Goal: Task Accomplishment & Management: Manage account settings

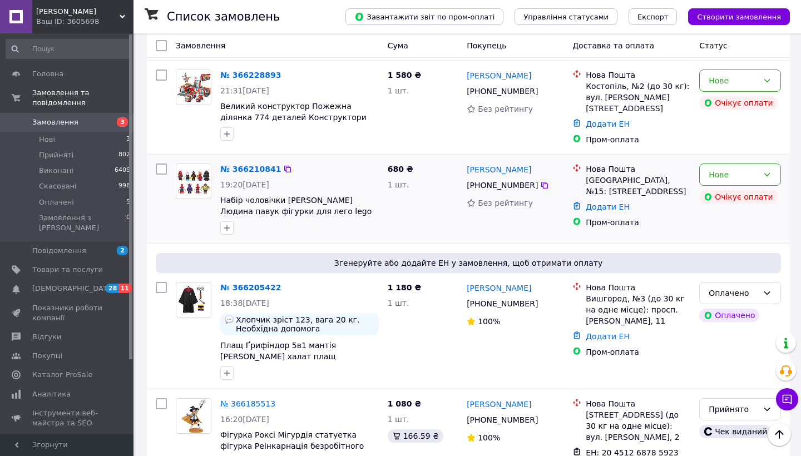
scroll to position [718, 0]
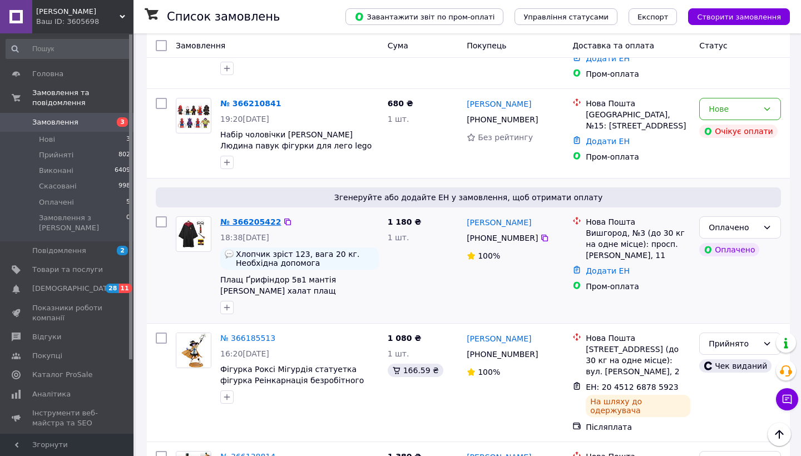
click at [258, 218] on link "№ 366205422" at bounding box center [250, 222] width 61 height 9
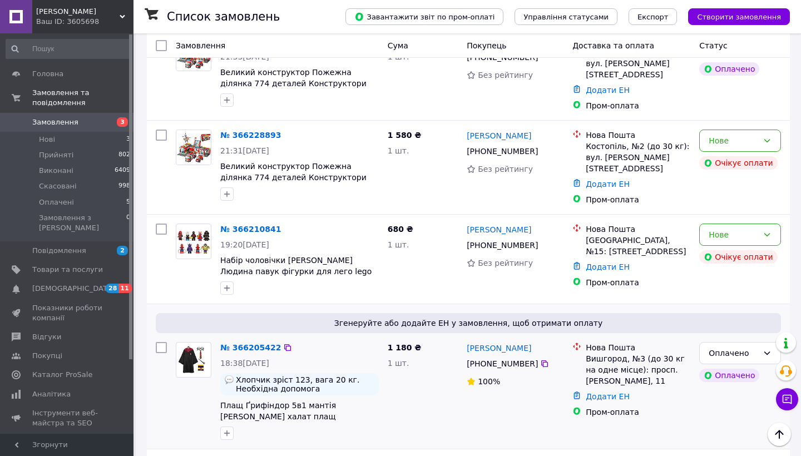
scroll to position [590, 0]
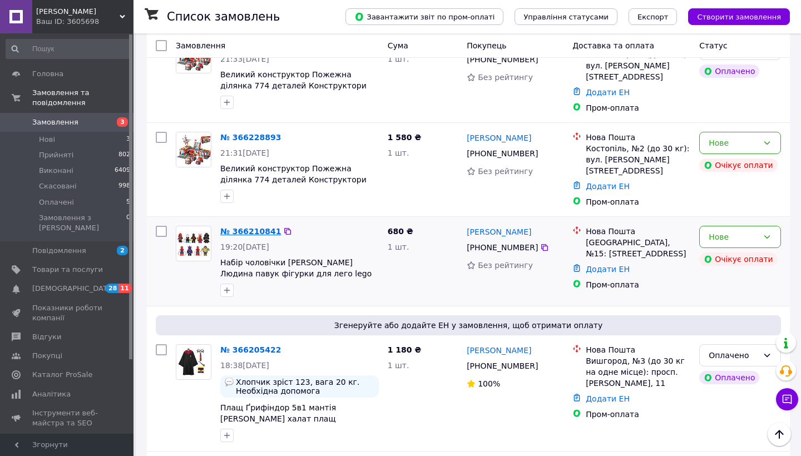
click at [248, 227] on link "№ 366210841" at bounding box center [250, 231] width 61 height 9
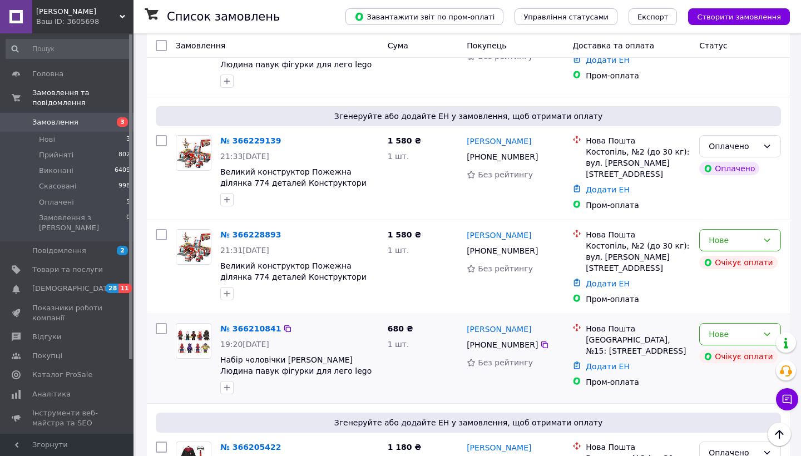
scroll to position [438, 0]
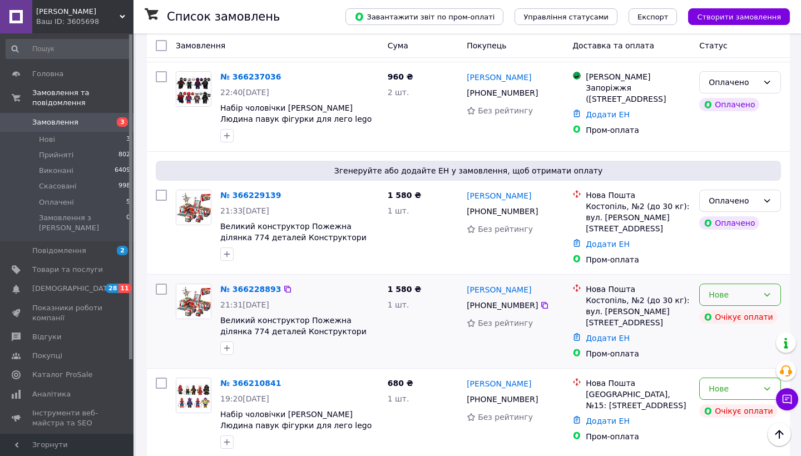
click at [731, 289] on div "Нове" at bounding box center [734, 295] width 50 height 12
click at [722, 334] on li "Скасовано" at bounding box center [740, 325] width 81 height 20
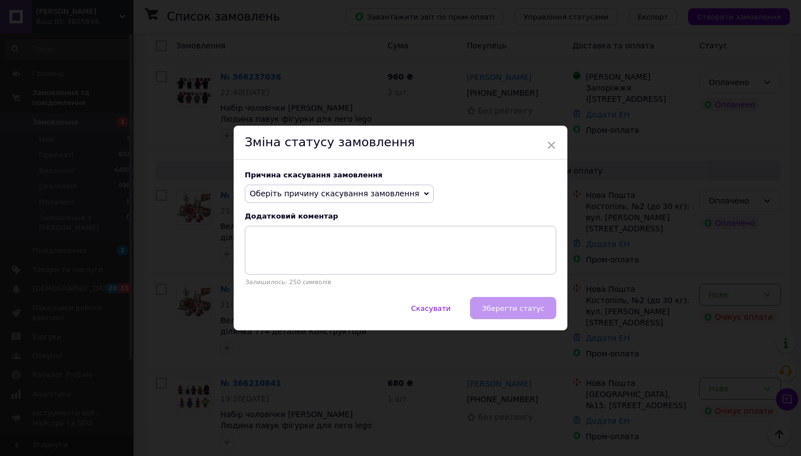
click at [379, 197] on span "Оберіть причину скасування замовлення" at bounding box center [335, 193] width 170 height 9
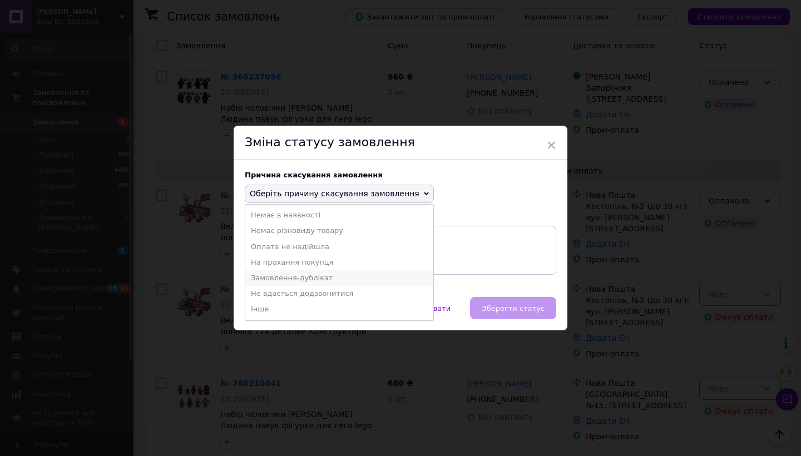
click at [318, 271] on li "Замовлення-дублікат" at bounding box center [339, 278] width 188 height 16
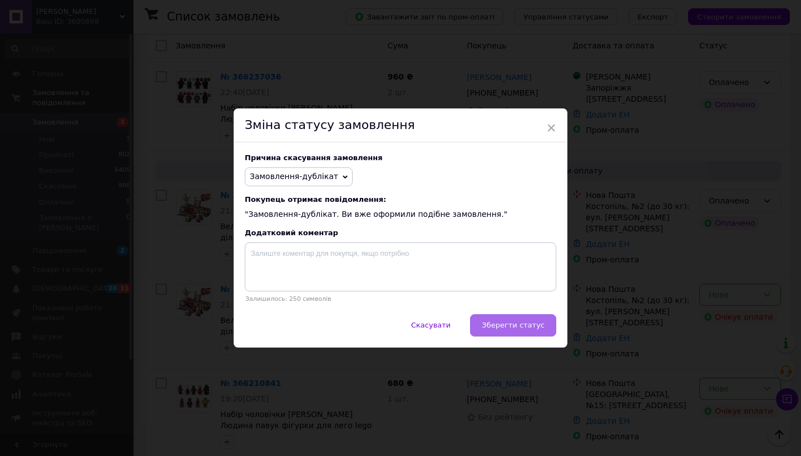
click at [506, 329] on span "Зберегти статус" at bounding box center [513, 325] width 63 height 8
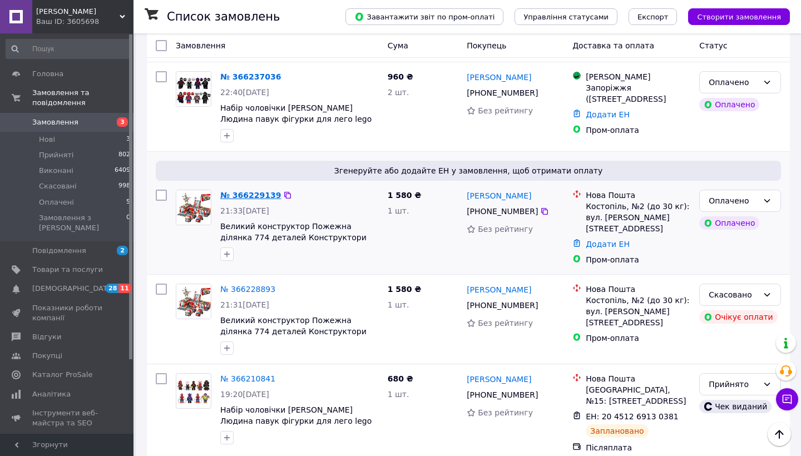
click at [260, 191] on link "№ 366229139" at bounding box center [250, 195] width 61 height 9
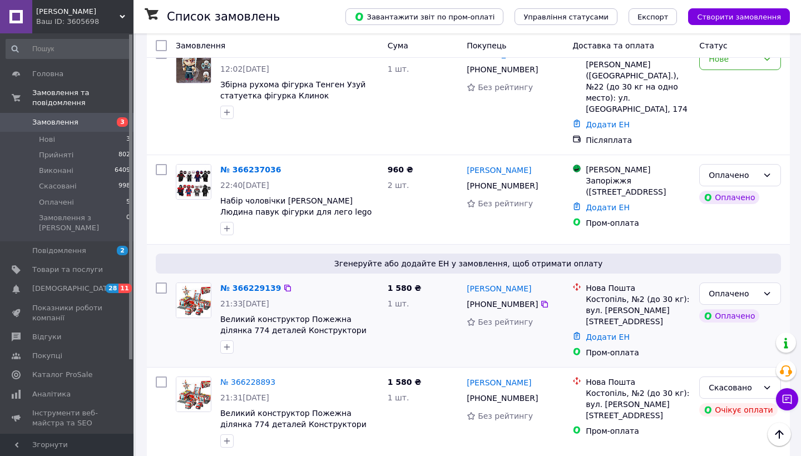
scroll to position [343, 0]
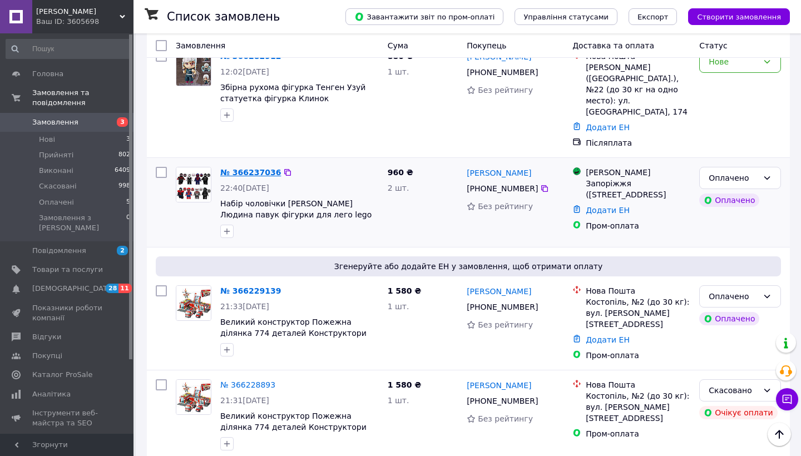
click at [234, 168] on link "№ 366237036" at bounding box center [250, 172] width 61 height 9
click at [251, 168] on link "№ 366237036" at bounding box center [250, 172] width 61 height 9
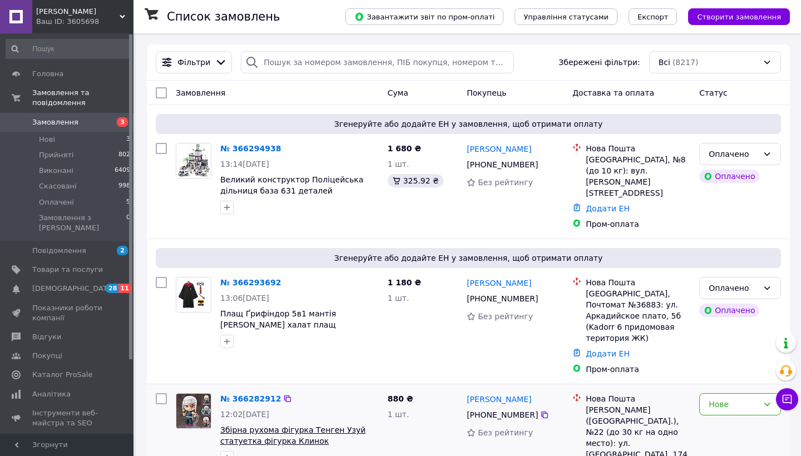
scroll to position [117, 0]
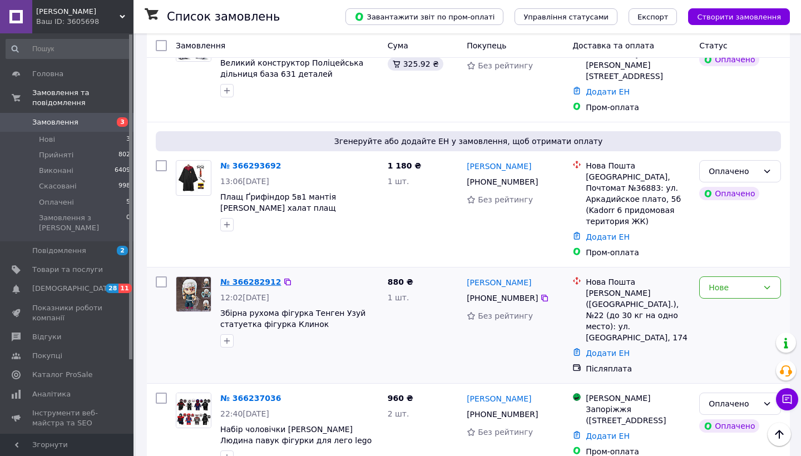
click at [255, 278] on link "№ 366282912" at bounding box center [250, 282] width 61 height 9
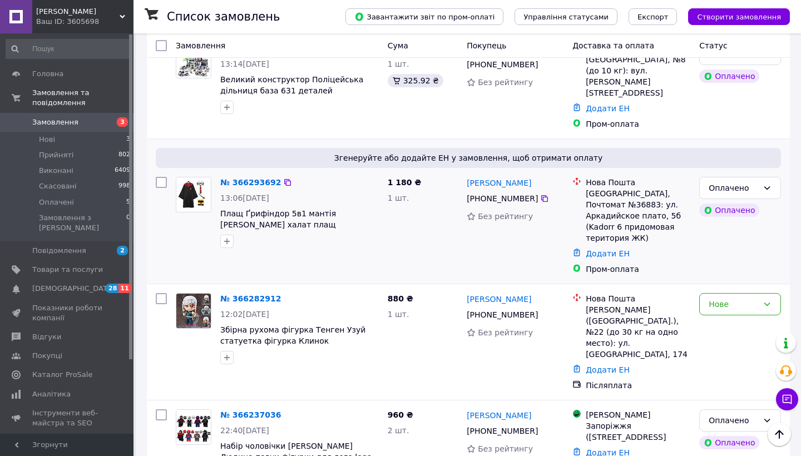
scroll to position [85, 0]
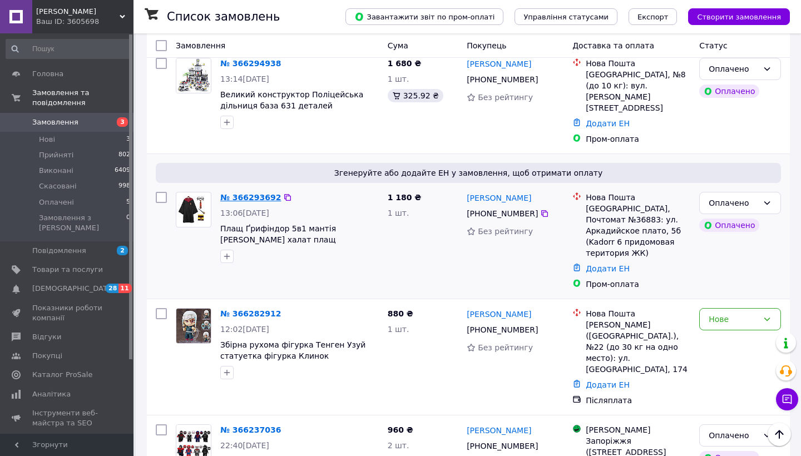
click at [263, 193] on link "№ 366293692" at bounding box center [250, 197] width 61 height 9
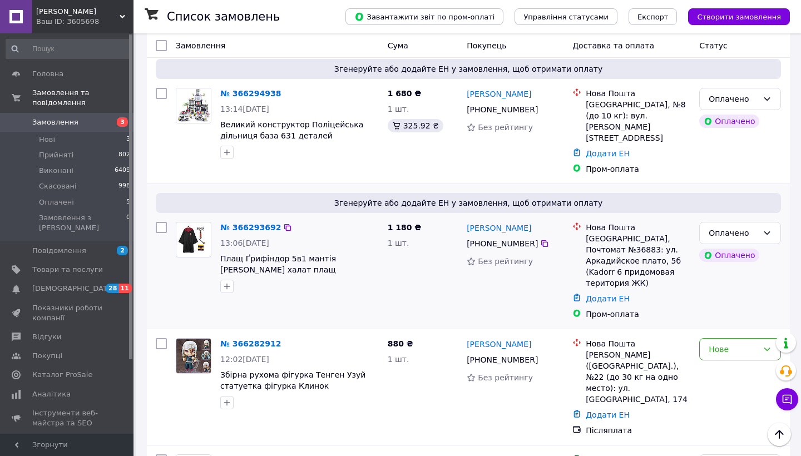
scroll to position [51, 0]
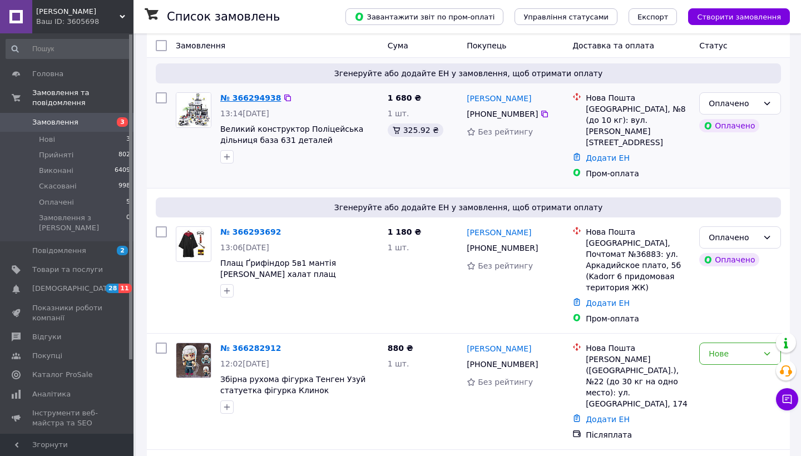
click at [248, 96] on link "№ 366294938" at bounding box center [250, 97] width 61 height 9
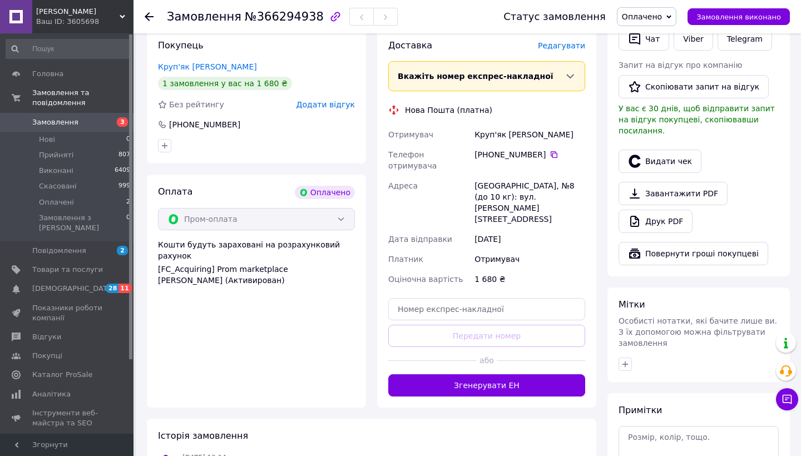
scroll to position [337, 0]
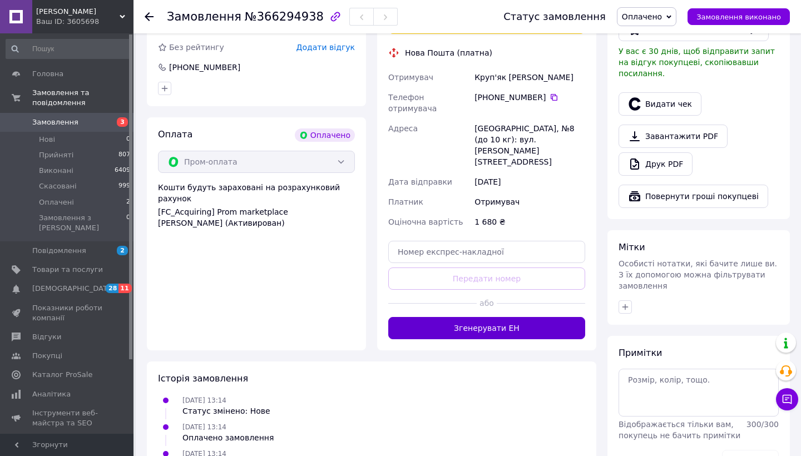
click at [463, 317] on button "Згенерувати ЕН" at bounding box center [486, 328] width 197 height 22
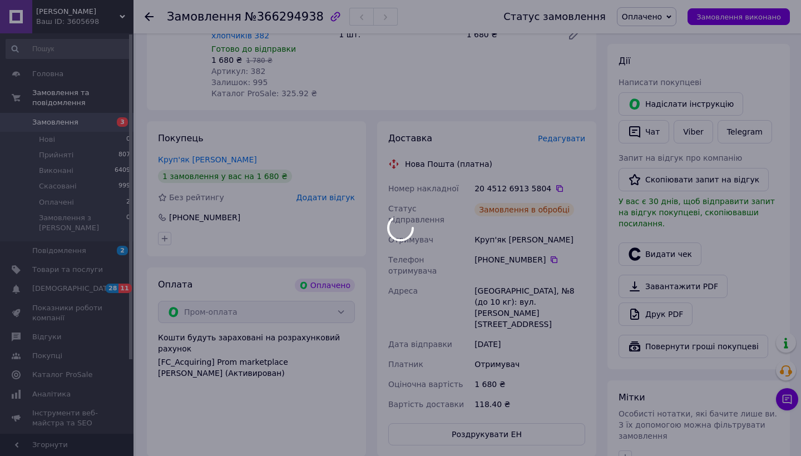
scroll to position [180, 0]
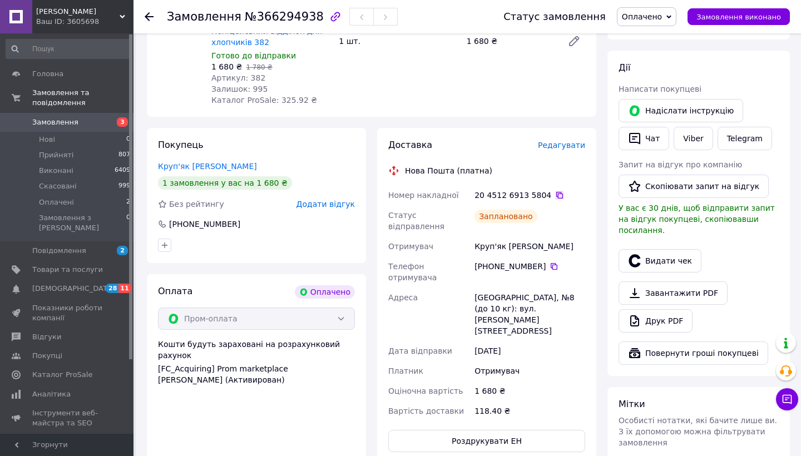
click at [555, 191] on icon at bounding box center [559, 195] width 9 height 9
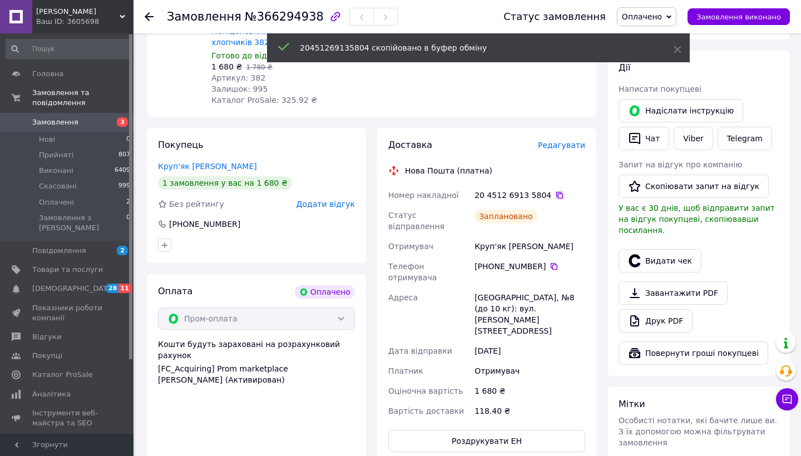
scroll to position [99, 0]
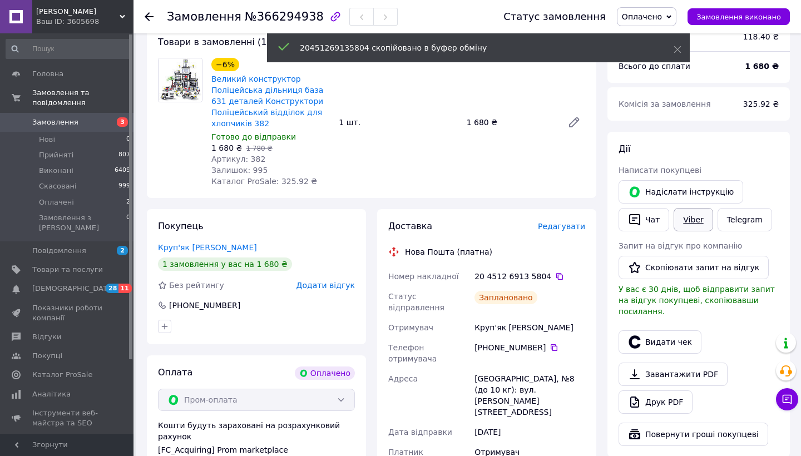
click at [691, 220] on link "Viber" at bounding box center [693, 219] width 39 height 23
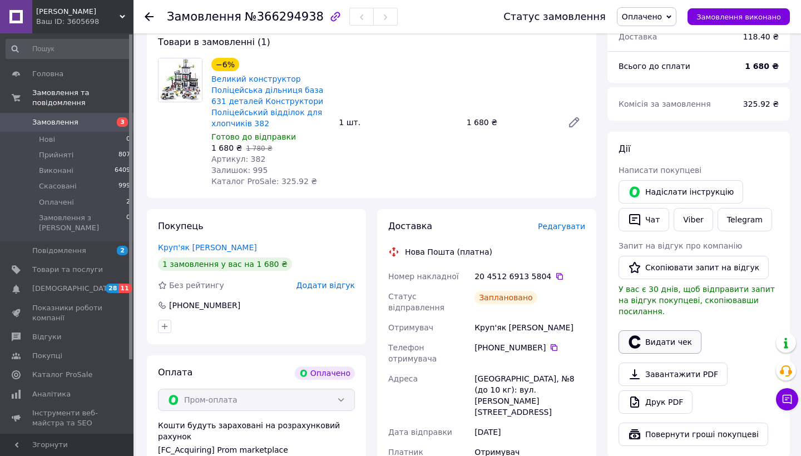
click at [670, 330] on button "Видати чек" at bounding box center [660, 341] width 83 height 23
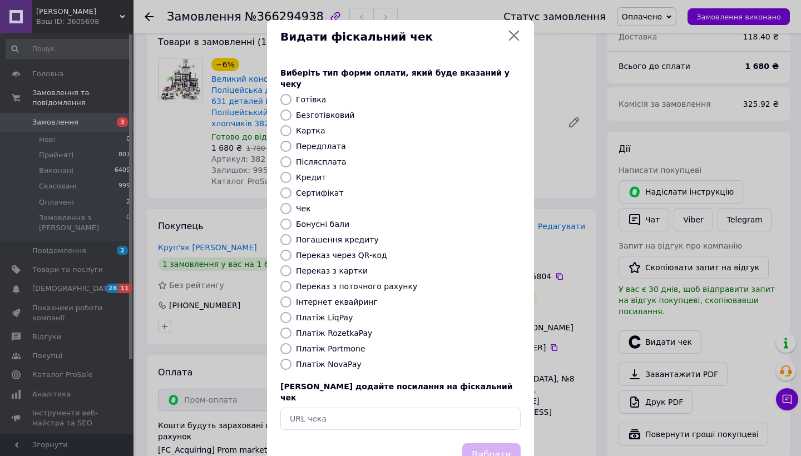
click at [285, 328] on input "Платіж RozetkaPay" at bounding box center [285, 333] width 11 height 11
radio input "true"
click at [486, 443] on button "Вибрати" at bounding box center [491, 455] width 58 height 24
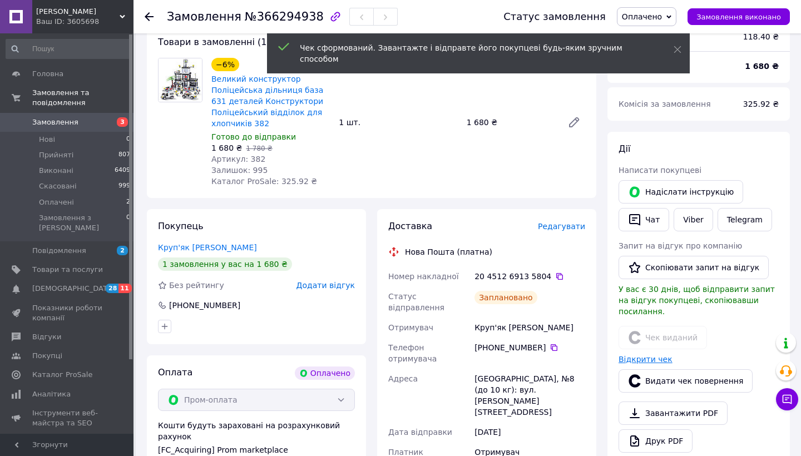
click at [644, 355] on link "Відкрити чек" at bounding box center [646, 359] width 54 height 9
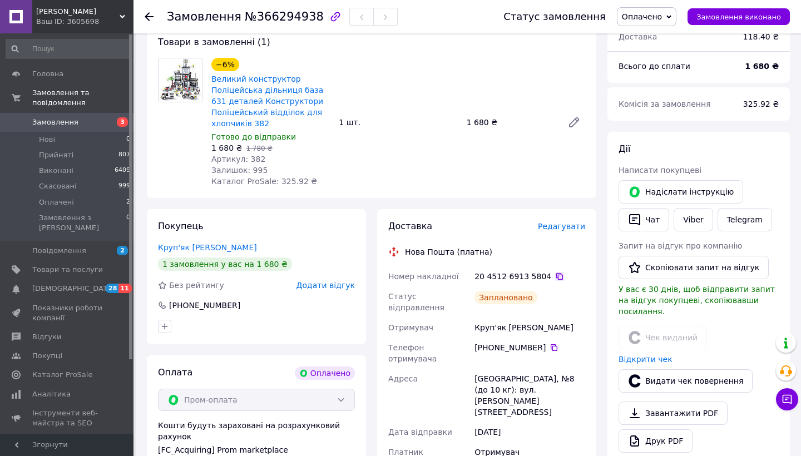
click at [556, 273] on icon at bounding box center [559, 276] width 7 height 7
click at [555, 344] on icon at bounding box center [554, 347] width 7 height 7
click at [650, 17] on span "Оплачено" at bounding box center [642, 16] width 40 height 9
click at [645, 40] on li "Прийнято" at bounding box center [646, 39] width 58 height 17
click at [84, 122] on span "Замовлення" at bounding box center [67, 122] width 71 height 10
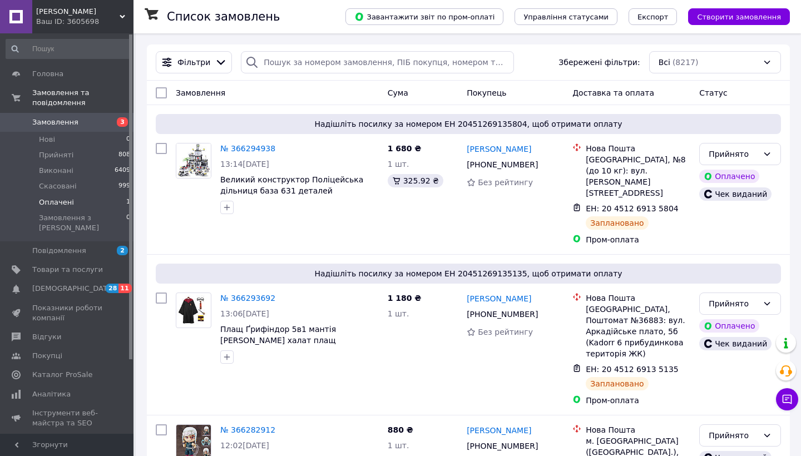
click at [73, 200] on li "Оплачені 1" at bounding box center [68, 203] width 137 height 16
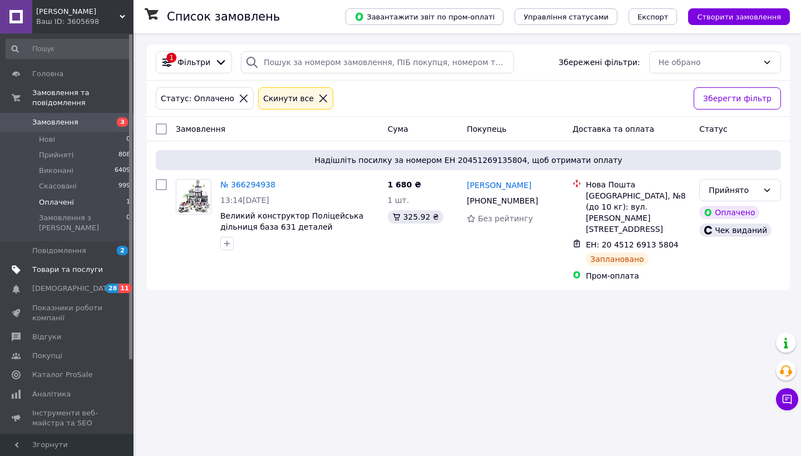
click at [67, 265] on span "Товари та послуги" at bounding box center [67, 270] width 71 height 10
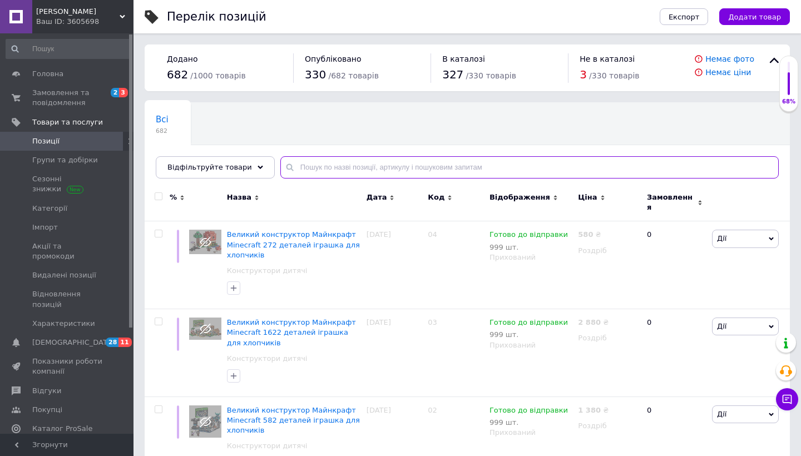
click at [328, 169] on input "text" at bounding box center [529, 167] width 498 height 22
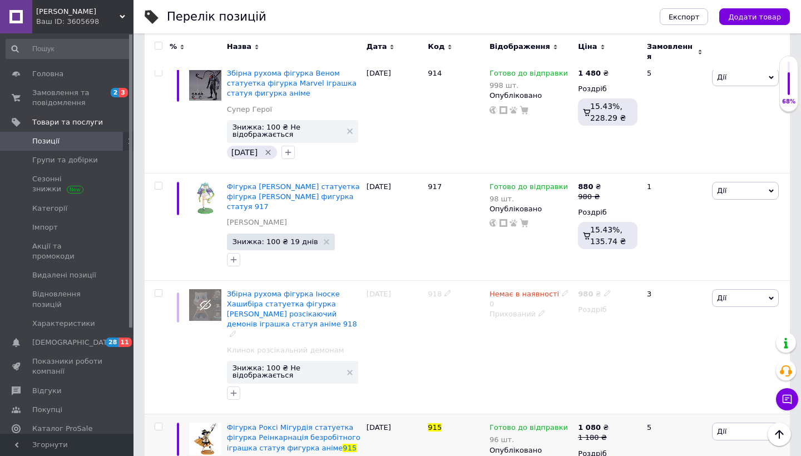
scroll to position [892, 0]
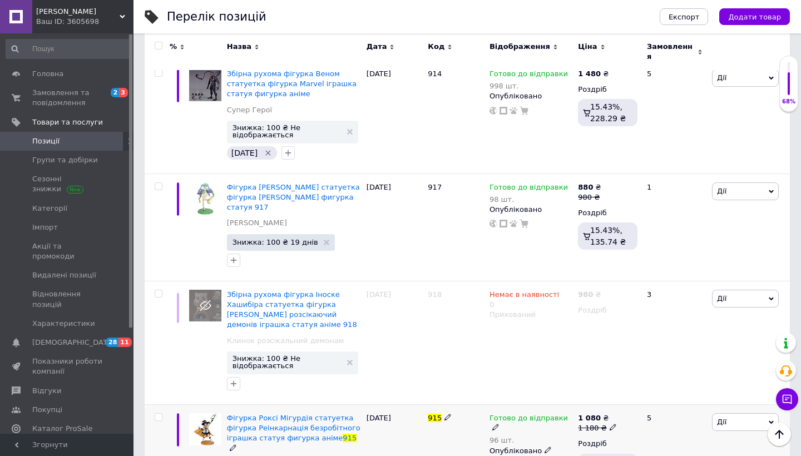
type input "915"
click at [545, 447] on icon at bounding box center [548, 450] width 7 height 7
click at [571, 413] on div "Готово до відправки 96 шт." at bounding box center [531, 429] width 83 height 33
click at [499, 424] on icon at bounding box center [495, 427] width 7 height 7
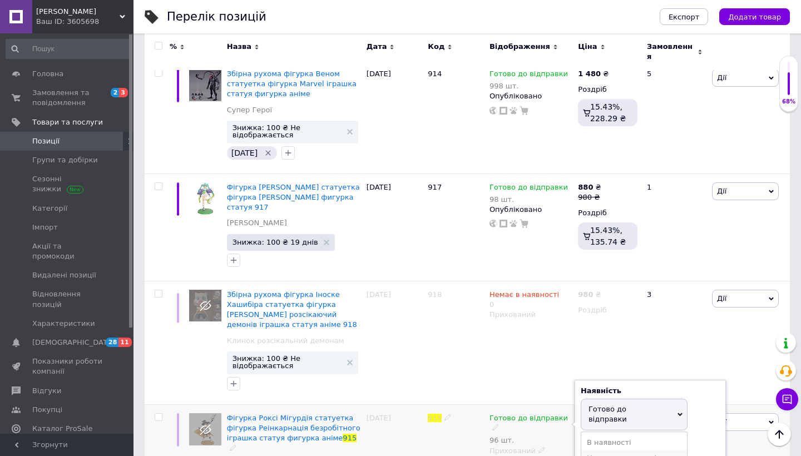
click at [598, 451] on li "Немає в наявності" at bounding box center [634, 459] width 106 height 16
click at [598, 442] on input "96" at bounding box center [623, 453] width 85 height 22
type input "0"
click at [502, 404] on div "Готово до відправки 96 шт. Наявність Немає в наявності В наявності Під замовлен…" at bounding box center [531, 462] width 88 height 117
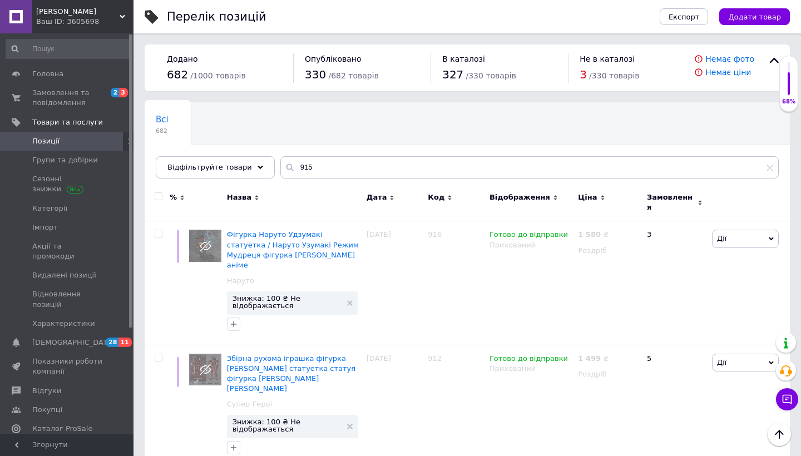
scroll to position [0, 0]
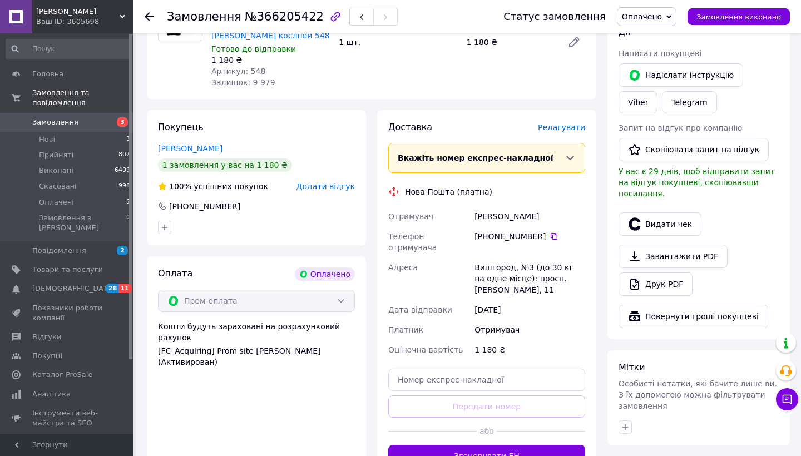
scroll to position [240, 0]
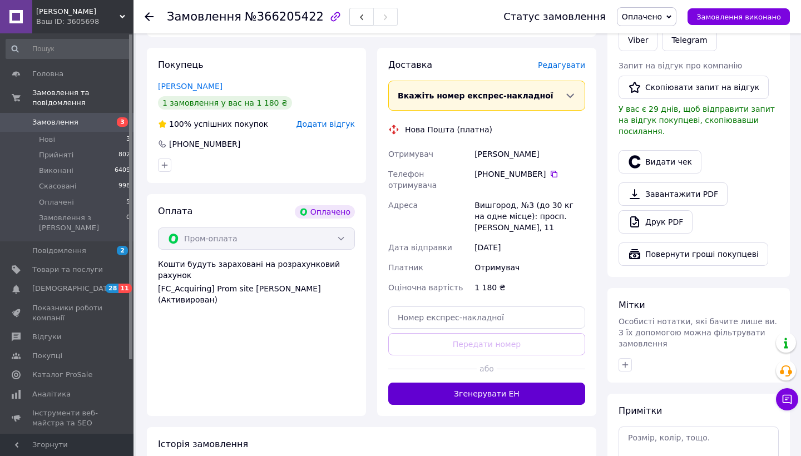
click at [491, 383] on button "Згенерувати ЕН" at bounding box center [486, 394] width 197 height 22
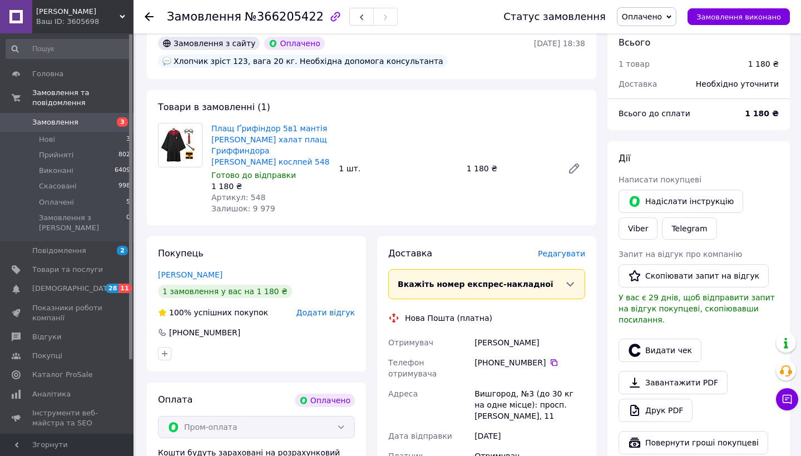
scroll to position [38, 0]
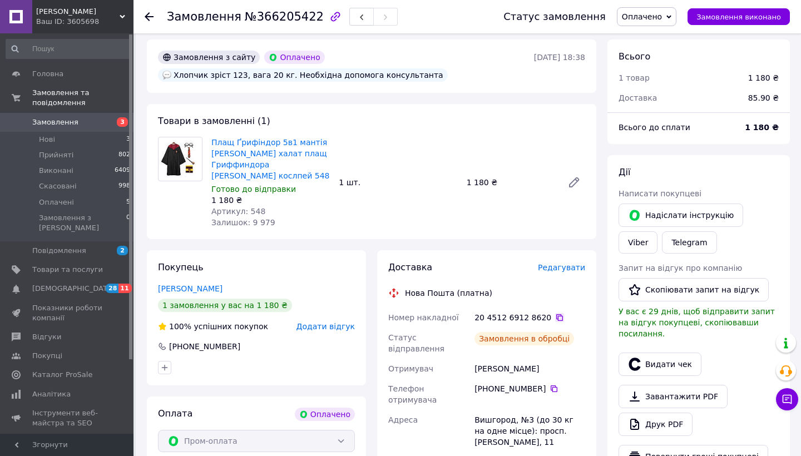
click at [555, 317] on icon at bounding box center [559, 317] width 9 height 9
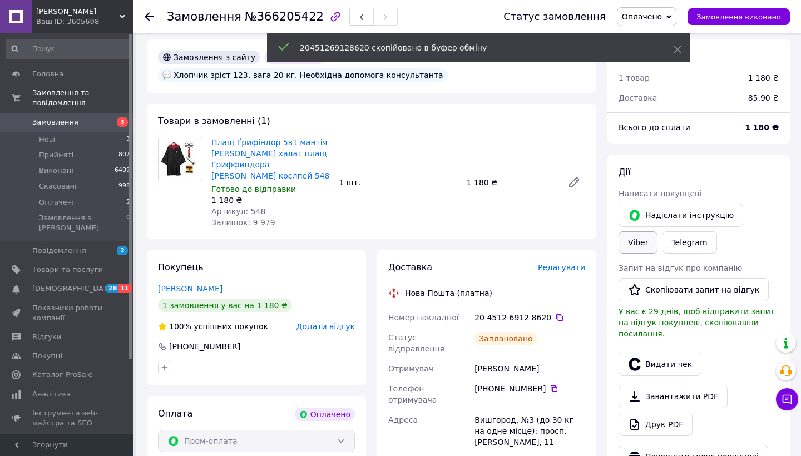
click at [643, 245] on link "Viber" at bounding box center [638, 242] width 39 height 22
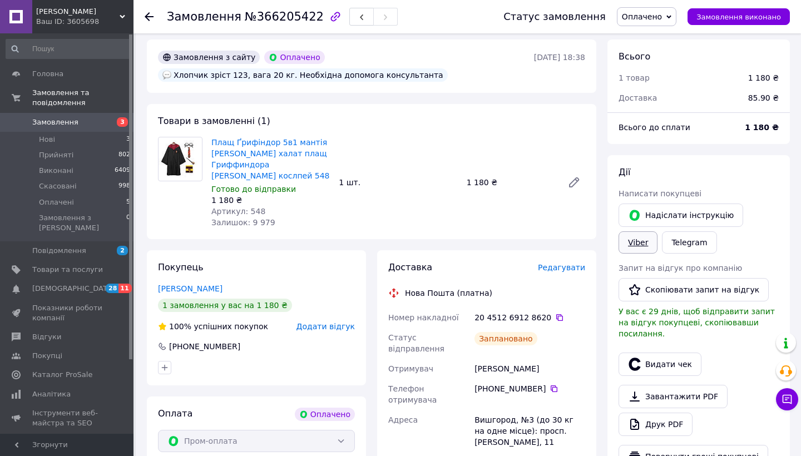
click at [624, 244] on link "Viber" at bounding box center [638, 242] width 39 height 22
click at [691, 353] on button "Видати чек" at bounding box center [660, 364] width 83 height 23
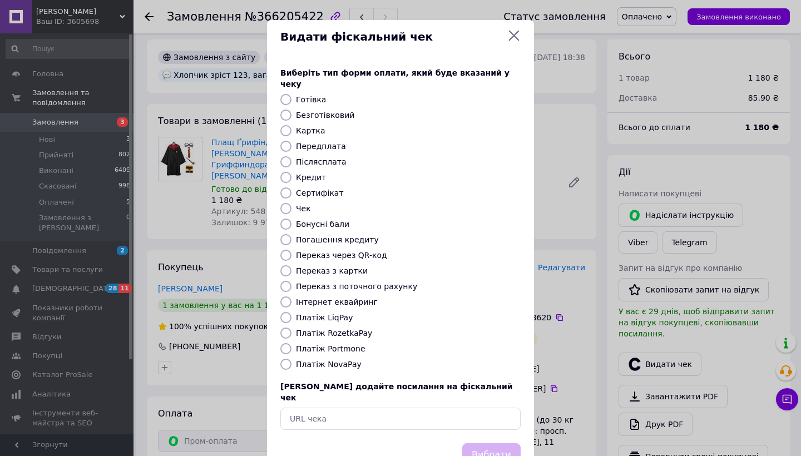
click at [287, 328] on input "Платіж RozetkaPay" at bounding box center [285, 333] width 11 height 11
radio input "true"
click at [489, 443] on button "Вибрати" at bounding box center [491, 455] width 58 height 24
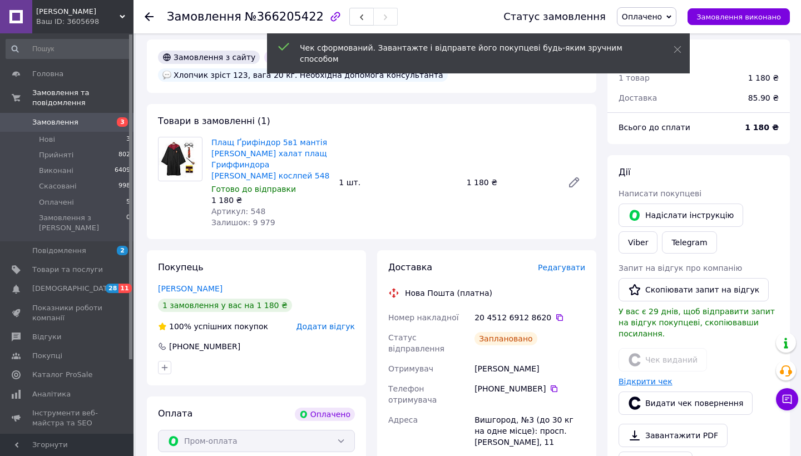
click at [645, 377] on link "Відкрити чек" at bounding box center [646, 381] width 54 height 9
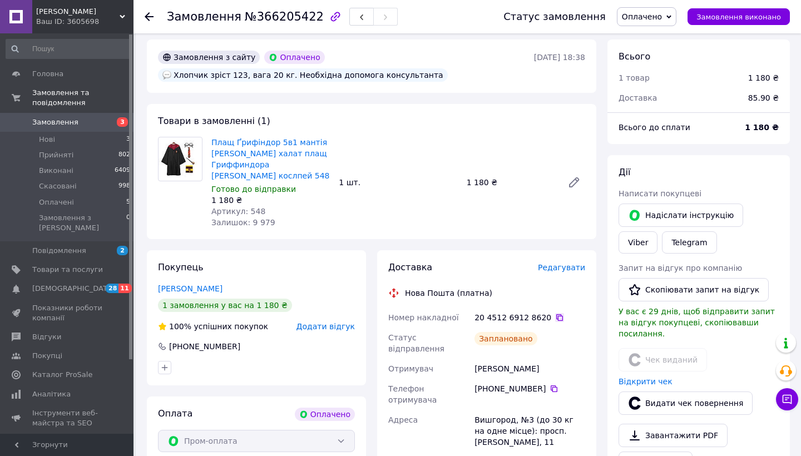
click at [555, 316] on icon at bounding box center [559, 317] width 9 height 9
click at [556, 317] on icon at bounding box center [559, 317] width 9 height 9
click at [552, 384] on icon at bounding box center [554, 388] width 9 height 9
click at [657, 18] on span "Оплачено" at bounding box center [642, 16] width 40 height 9
click at [656, 38] on li "Прийнято" at bounding box center [646, 39] width 58 height 17
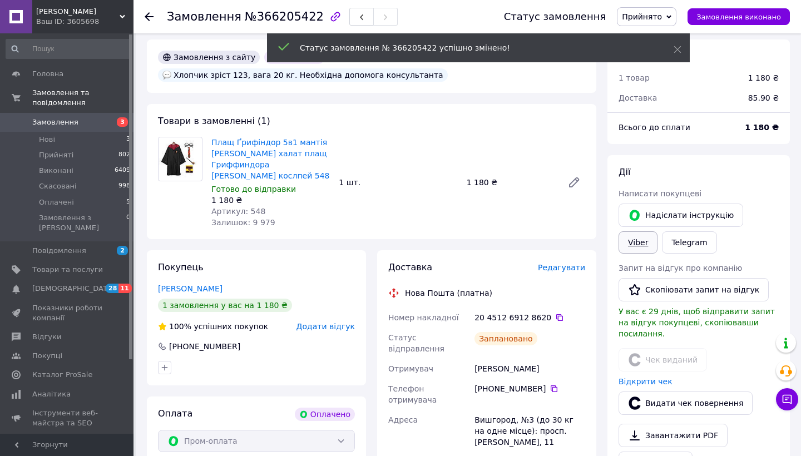
click at [629, 233] on link "Viber" at bounding box center [638, 242] width 39 height 22
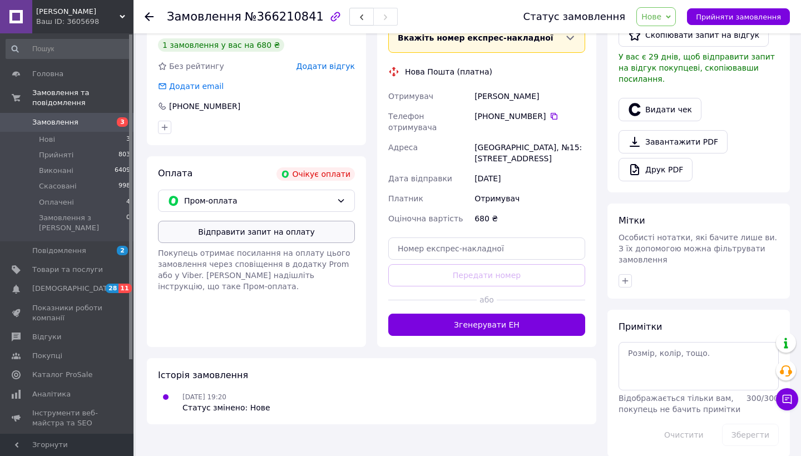
scroll to position [279, 0]
click at [301, 195] on span "Пром-оплата" at bounding box center [258, 201] width 148 height 12
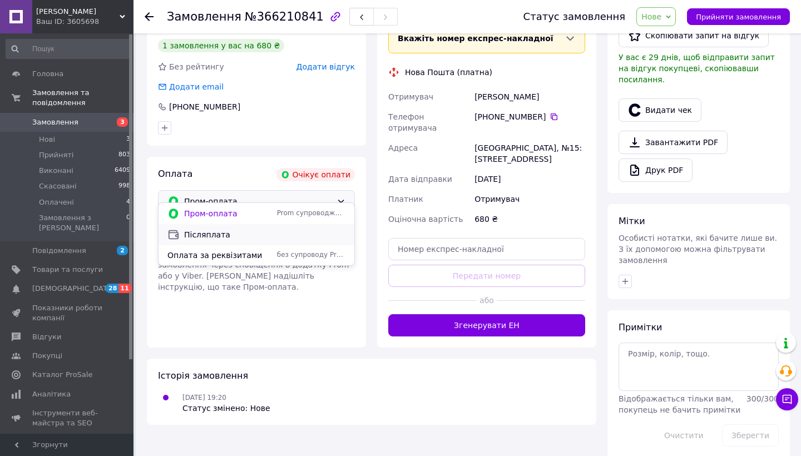
click at [248, 230] on span "Післяплата" at bounding box center [264, 234] width 161 height 11
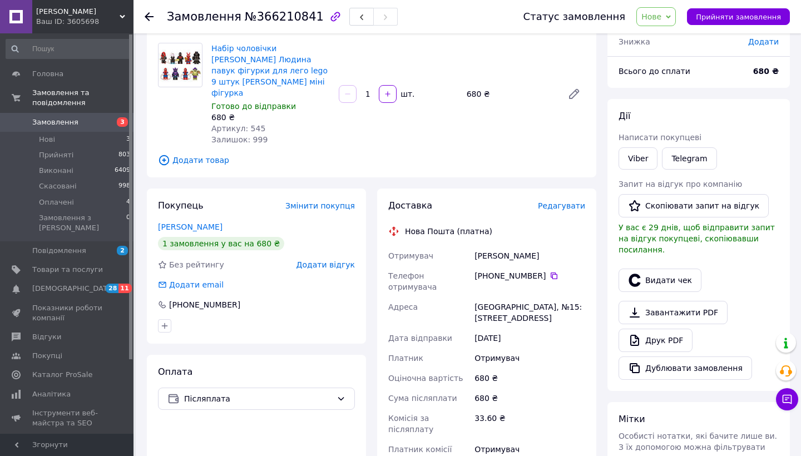
scroll to position [77, 0]
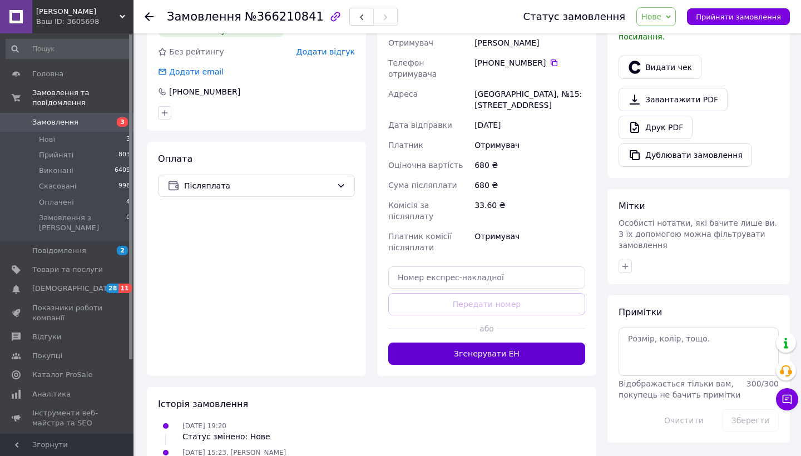
click at [466, 343] on button "Згенерувати ЕН" at bounding box center [486, 354] width 197 height 22
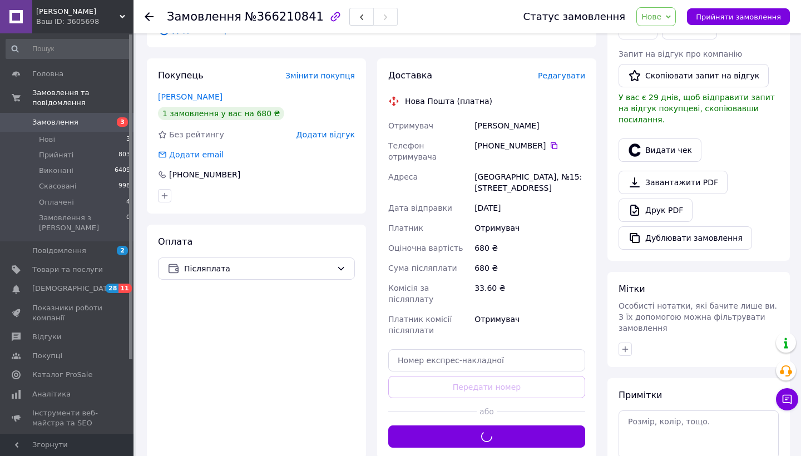
scroll to position [96, 0]
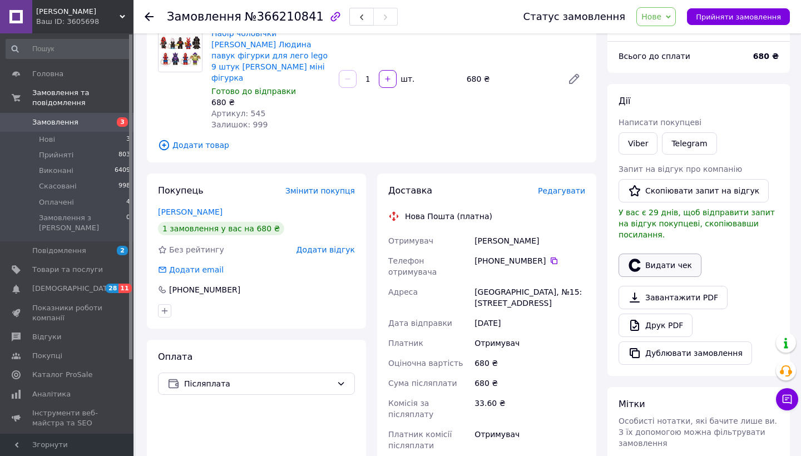
click at [647, 254] on button "Видати чек" at bounding box center [660, 265] width 83 height 23
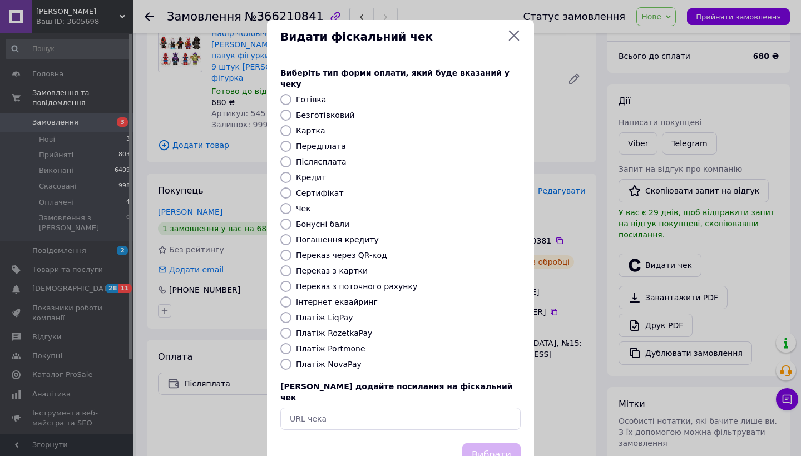
click at [288, 359] on input "Платіж NovaPay" at bounding box center [285, 364] width 11 height 11
radio input "true"
click at [481, 443] on button "Вибрати" at bounding box center [491, 455] width 58 height 24
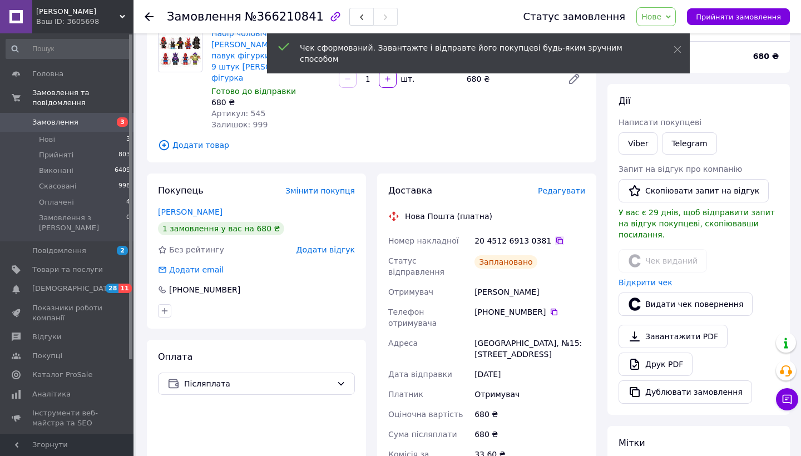
click at [555, 236] on icon at bounding box center [559, 240] width 9 height 9
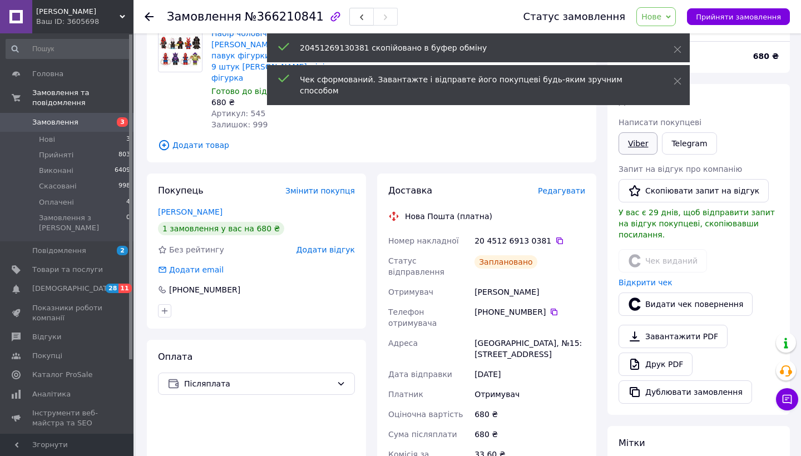
click at [630, 146] on link "Viber" at bounding box center [638, 143] width 39 height 22
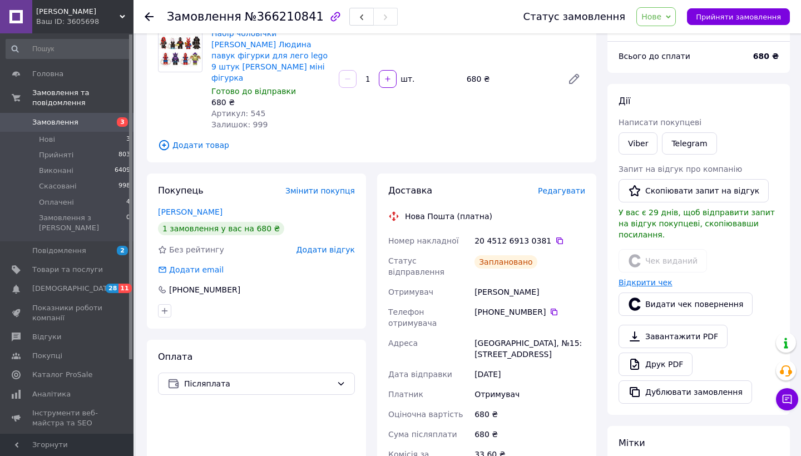
click at [653, 278] on link "Відкрити чек" at bounding box center [646, 282] width 54 height 9
click at [555, 236] on icon at bounding box center [559, 240] width 9 height 9
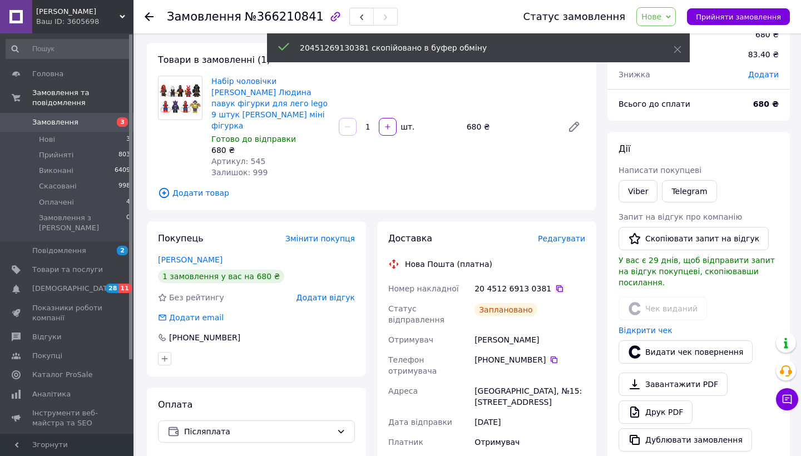
scroll to position [44, 0]
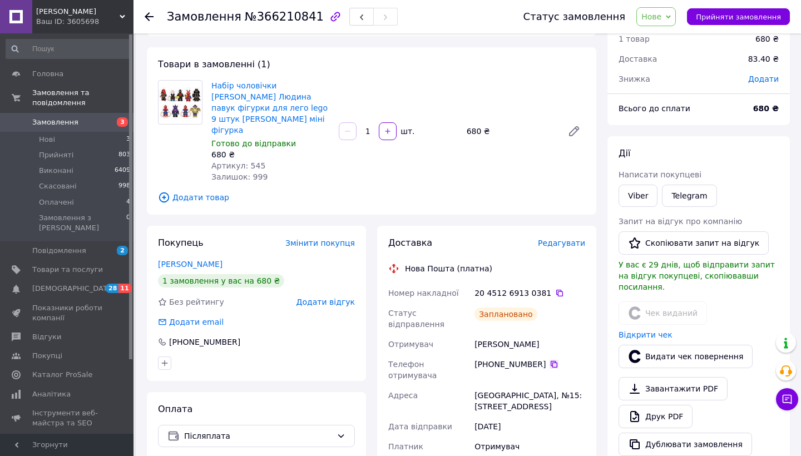
click at [552, 361] on icon at bounding box center [554, 364] width 7 height 7
click at [661, 14] on span "Нове" at bounding box center [651, 16] width 20 height 9
click at [661, 34] on li "Прийнято" at bounding box center [662, 39] width 51 height 17
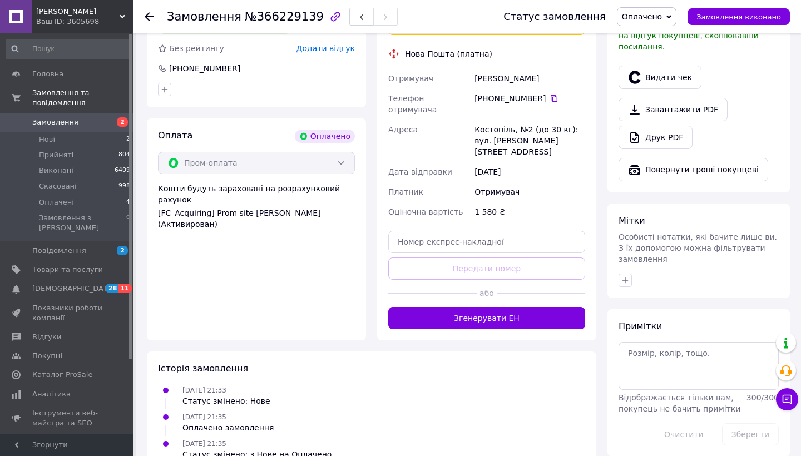
scroll to position [324, 0]
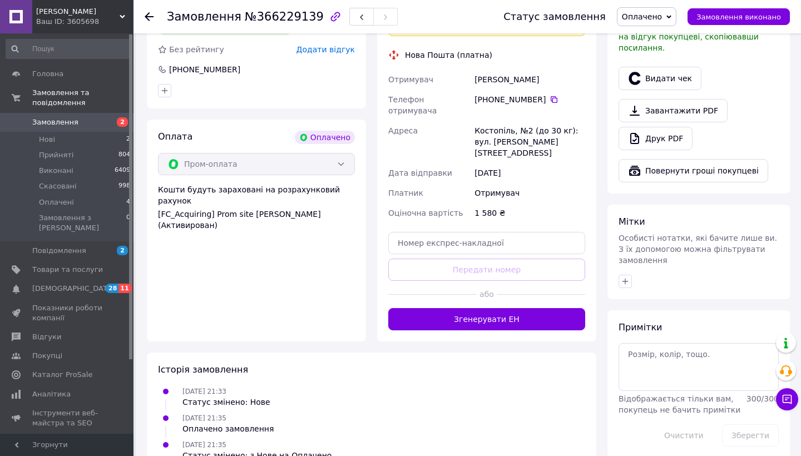
click at [504, 281] on div at bounding box center [541, 294] width 88 height 27
click at [504, 308] on button "Згенерувати ЕН" at bounding box center [486, 319] width 197 height 22
click at [673, 67] on button "Видати чек" at bounding box center [660, 78] width 83 height 23
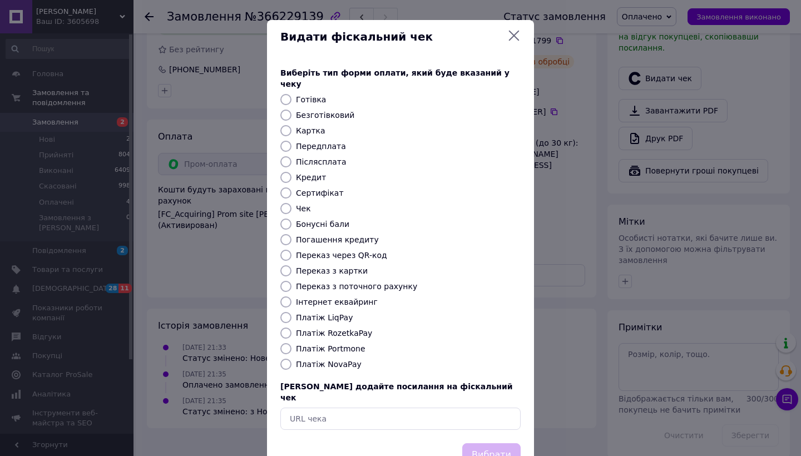
click at [287, 328] on input "Платіж RozetkaPay" at bounding box center [285, 333] width 11 height 11
radio input "true"
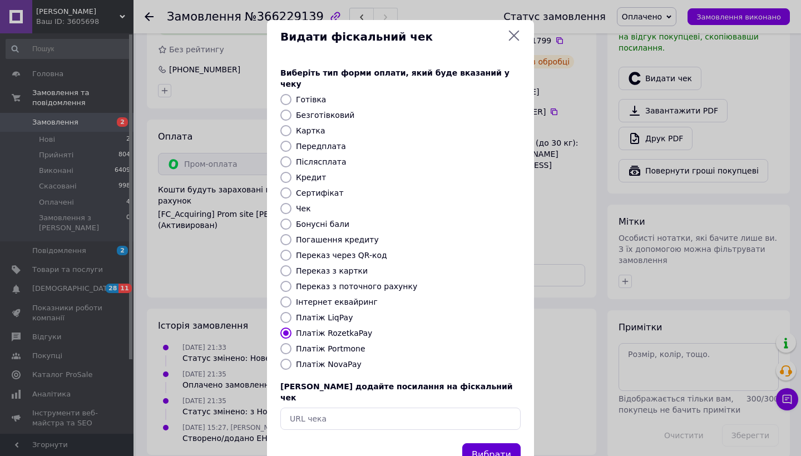
click at [476, 443] on button "Вибрати" at bounding box center [491, 455] width 58 height 24
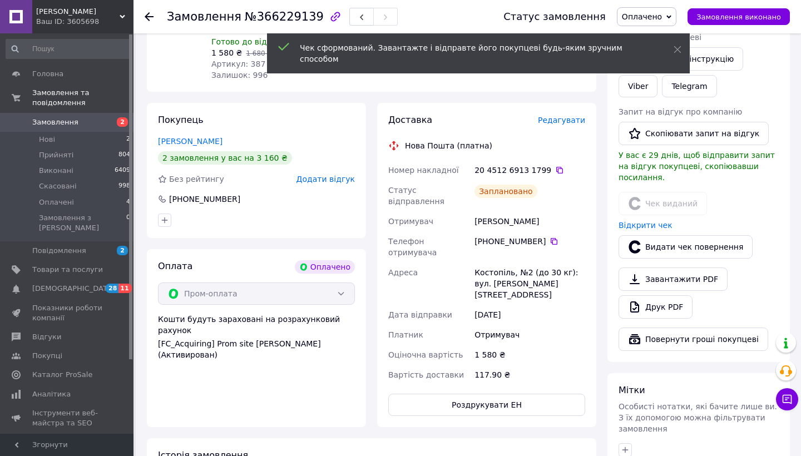
scroll to position [151, 0]
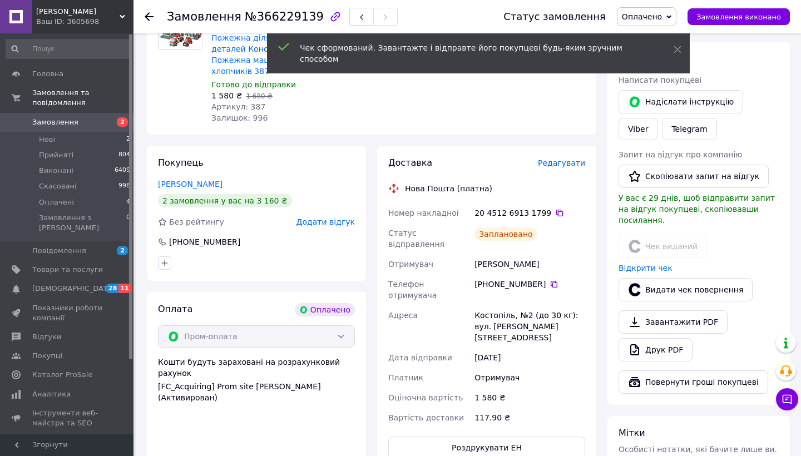
click at [558, 203] on div "20 4512 6913 1799" at bounding box center [529, 213] width 115 height 20
click at [555, 209] on icon at bounding box center [559, 213] width 9 height 9
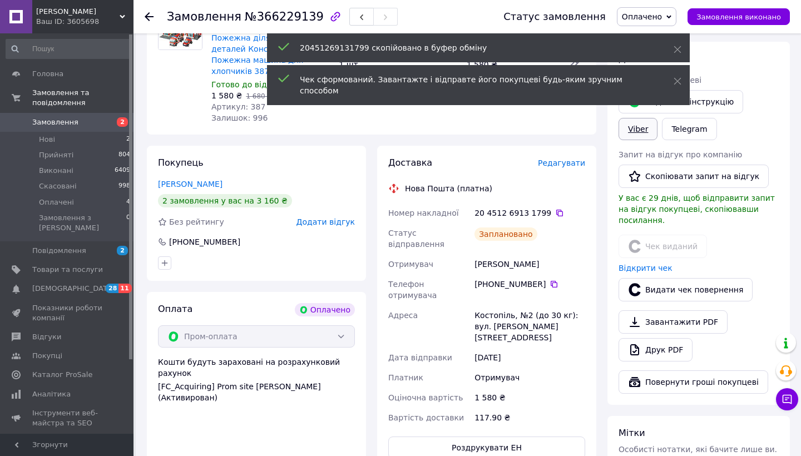
click at [652, 135] on link "Viber" at bounding box center [638, 129] width 39 height 22
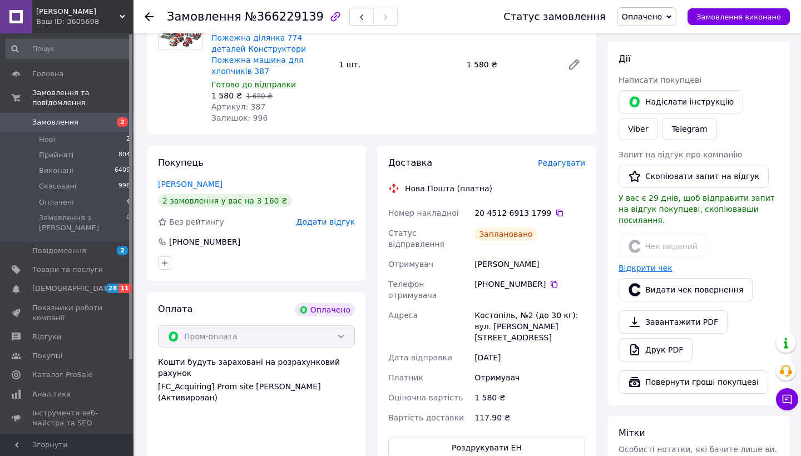
click at [625, 264] on link "Відкрити чек" at bounding box center [646, 268] width 54 height 9
click at [556, 210] on icon at bounding box center [559, 213] width 7 height 7
click at [552, 280] on icon at bounding box center [554, 284] width 9 height 9
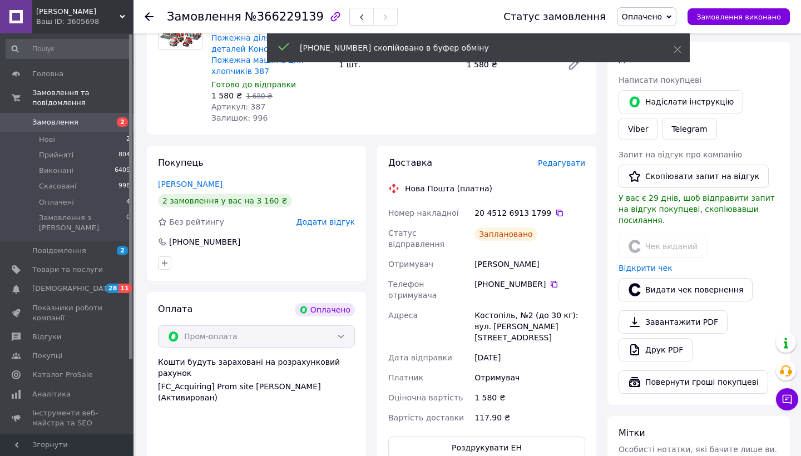
click at [176, 1] on div "Замовлення №366229139" at bounding box center [324, 16] width 314 height 33
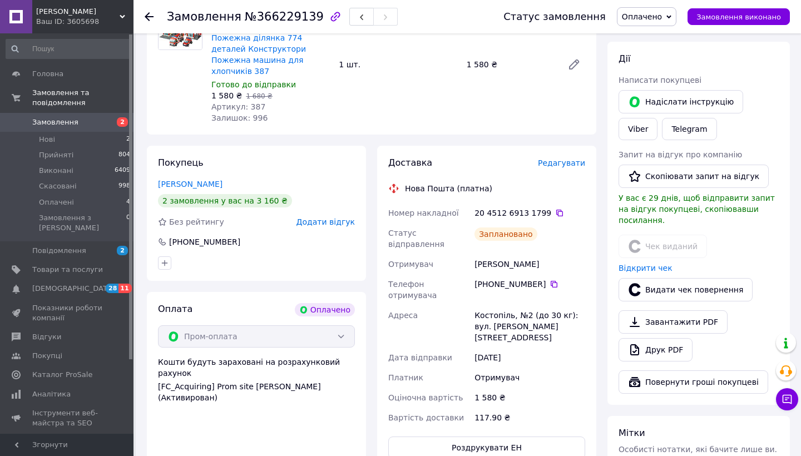
click at [639, 8] on span "Оплачено" at bounding box center [647, 16] width 60 height 19
click at [640, 34] on li "Прийнято" at bounding box center [646, 39] width 58 height 17
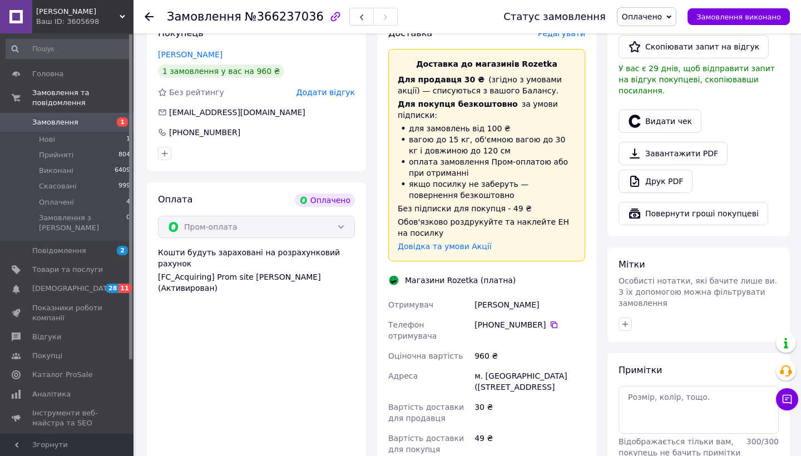
scroll to position [266, 0]
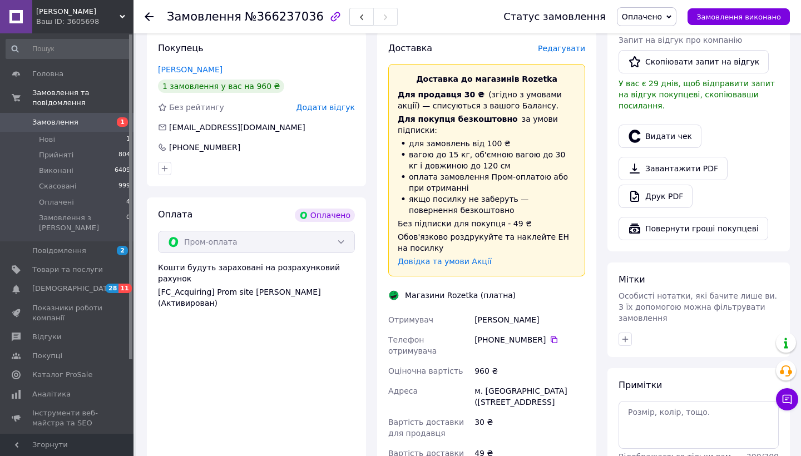
click at [565, 44] on span "Редагувати" at bounding box center [561, 48] width 47 height 9
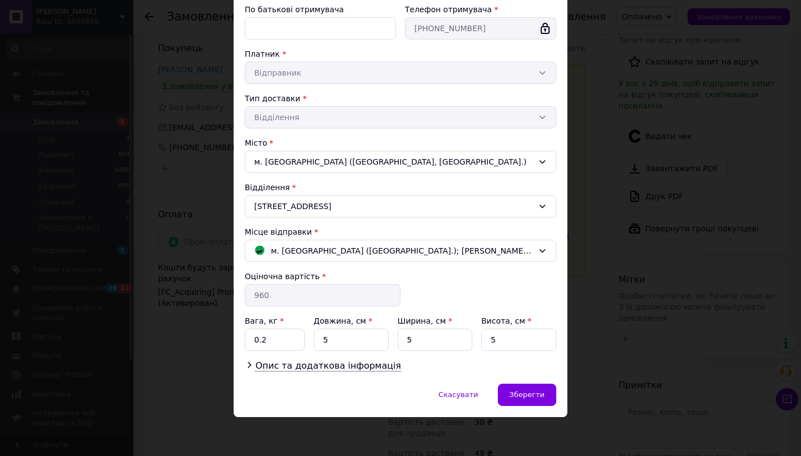
scroll to position [169, 0]
click at [613, 285] on div "× Редагування доставки Спосіб доставки [PERSON_NAME] (платна) Прізвище отримува…" at bounding box center [400, 228] width 801 height 456
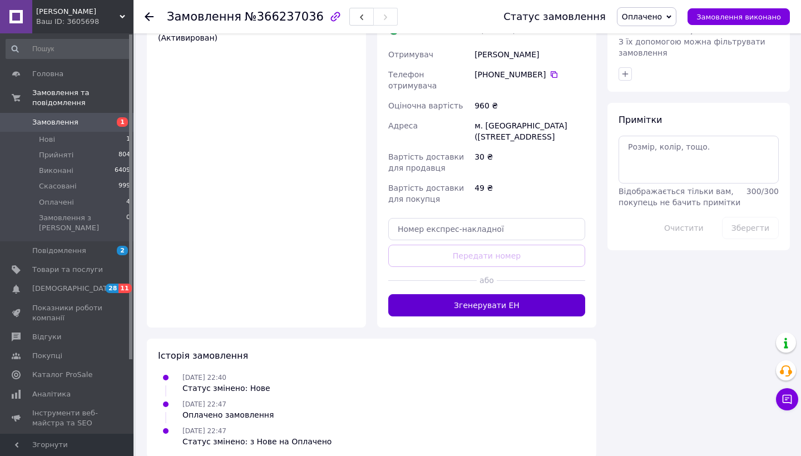
click at [500, 294] on button "Згенерувати ЕН" at bounding box center [486, 305] width 197 height 22
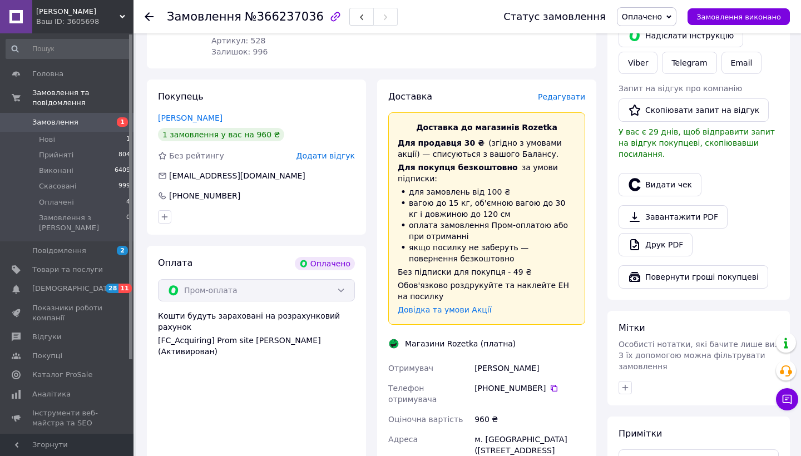
scroll to position [205, 0]
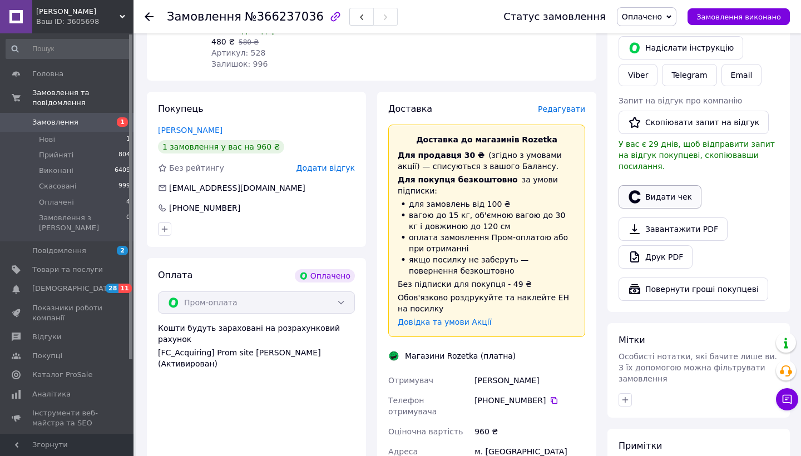
click at [657, 185] on button "Видати чек" at bounding box center [660, 196] width 83 height 23
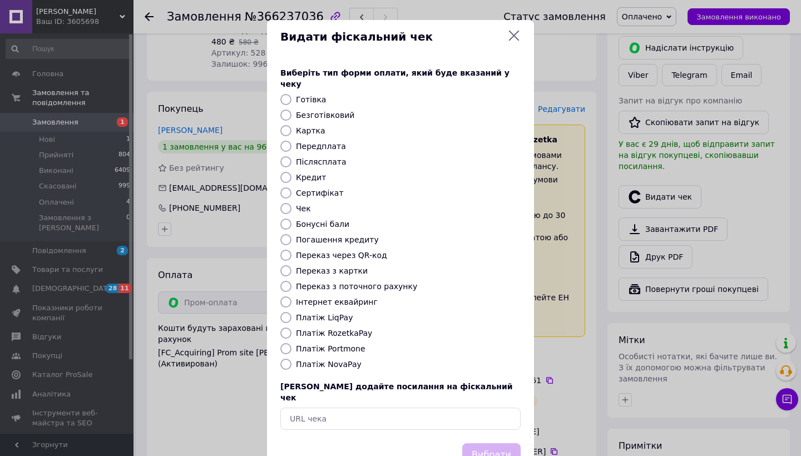
click at [287, 328] on input "Платіж RozetkaPay" at bounding box center [285, 333] width 11 height 11
radio input "true"
click at [484, 443] on button "Вибрати" at bounding box center [491, 455] width 58 height 24
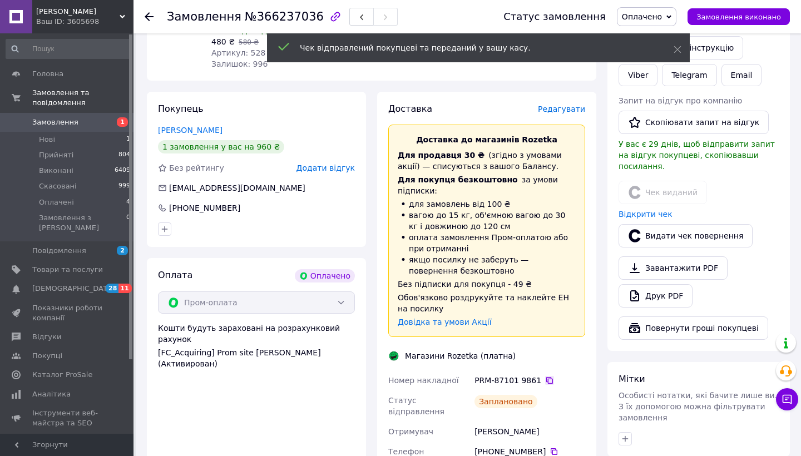
click at [546, 377] on icon at bounding box center [549, 380] width 7 height 7
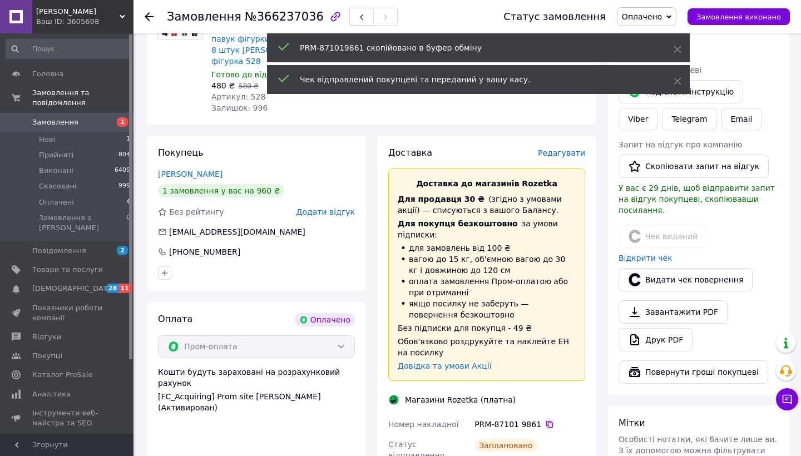
scroll to position [95, 0]
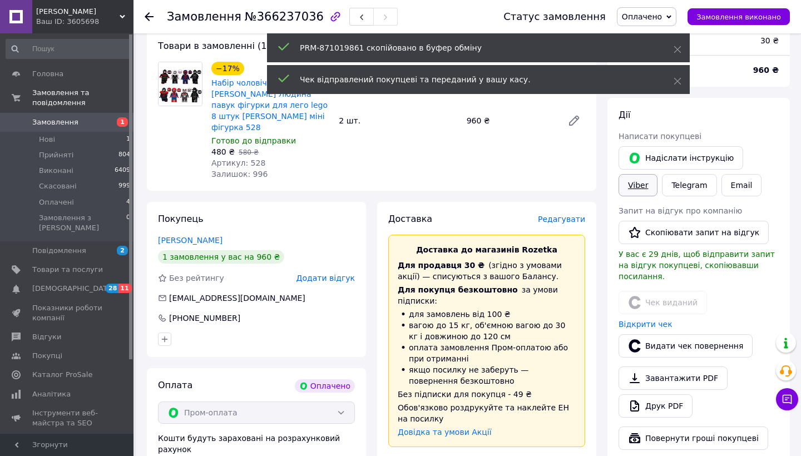
click at [649, 184] on link "Viber" at bounding box center [638, 185] width 39 height 22
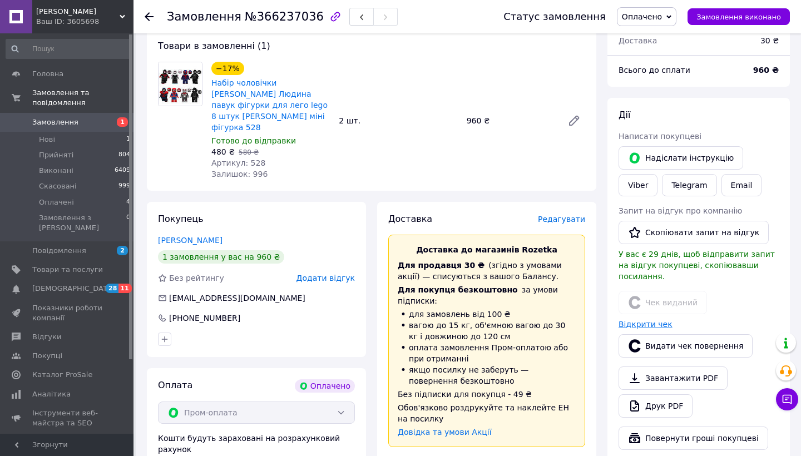
click at [663, 320] on link "Відкрити чек" at bounding box center [646, 324] width 54 height 9
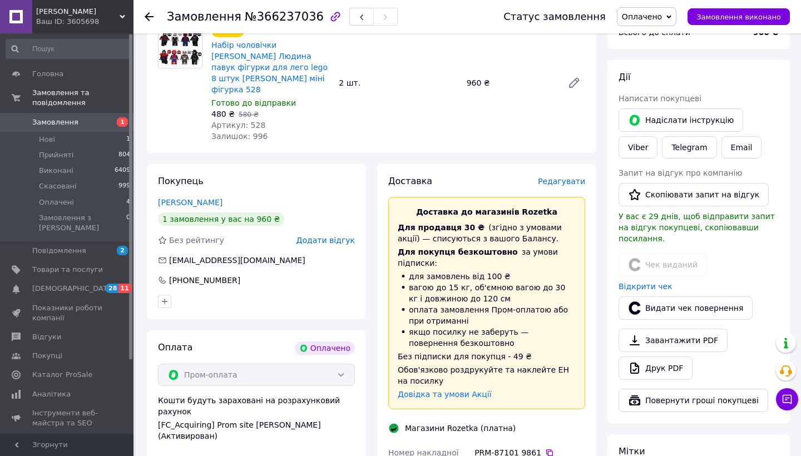
scroll to position [179, 0]
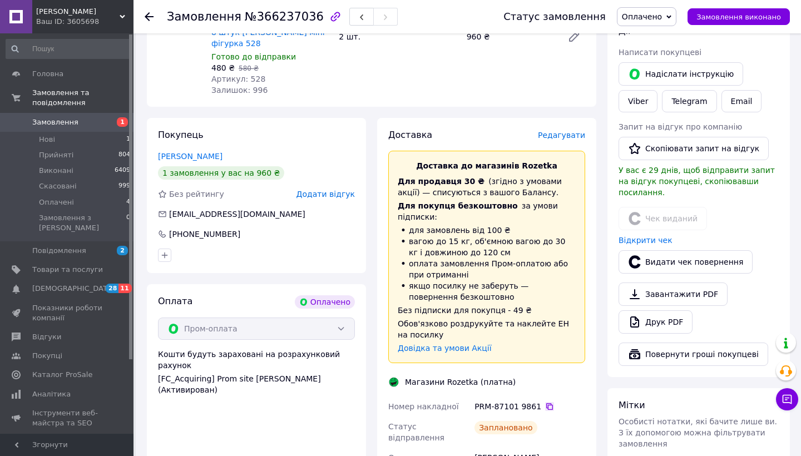
click at [547, 402] on icon at bounding box center [549, 406] width 9 height 9
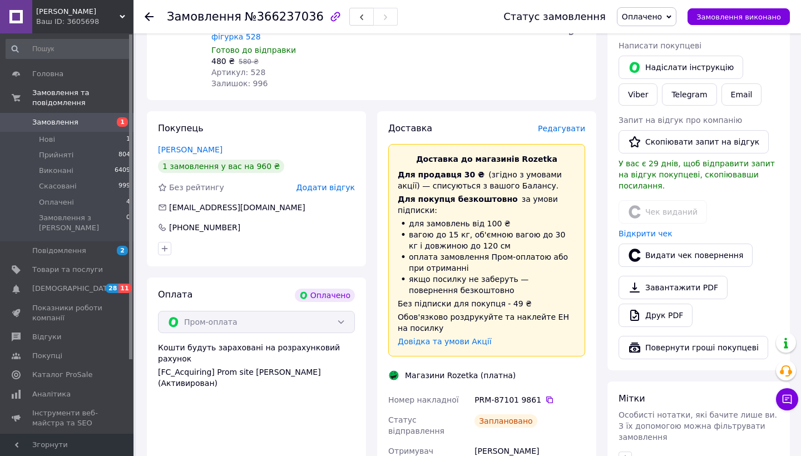
scroll to position [284, 0]
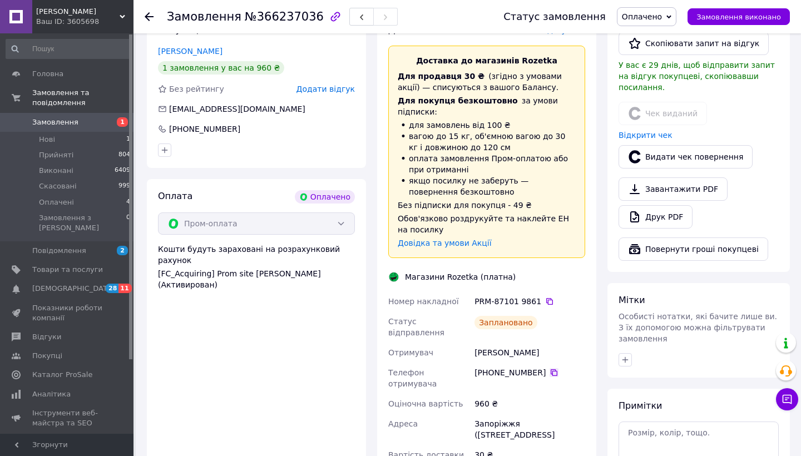
click at [552, 369] on icon at bounding box center [554, 372] width 7 height 7
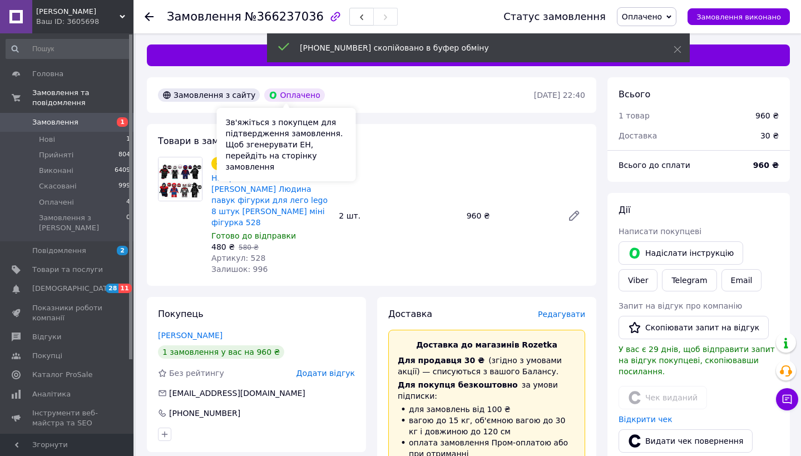
scroll to position [0, 0]
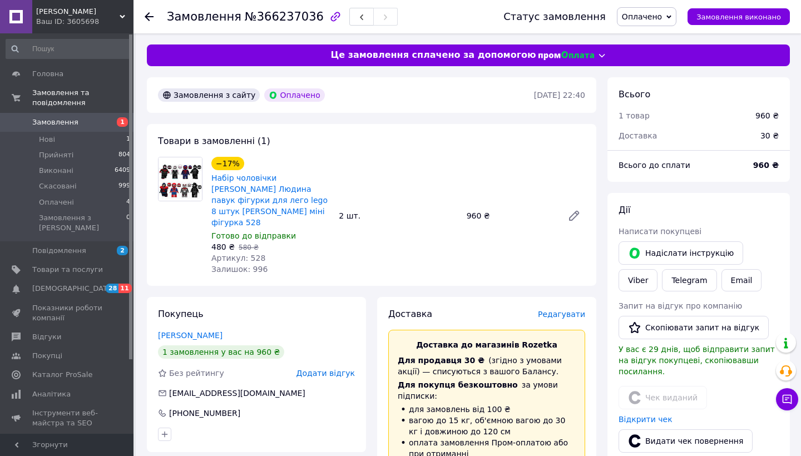
click at [662, 17] on span "Оплачено" at bounding box center [642, 16] width 40 height 9
click at [663, 36] on li "Прийнято" at bounding box center [646, 39] width 58 height 17
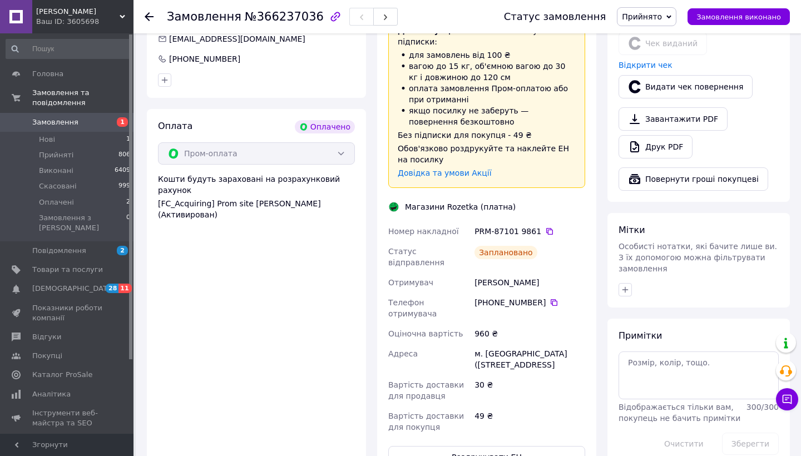
scroll to position [372, 0]
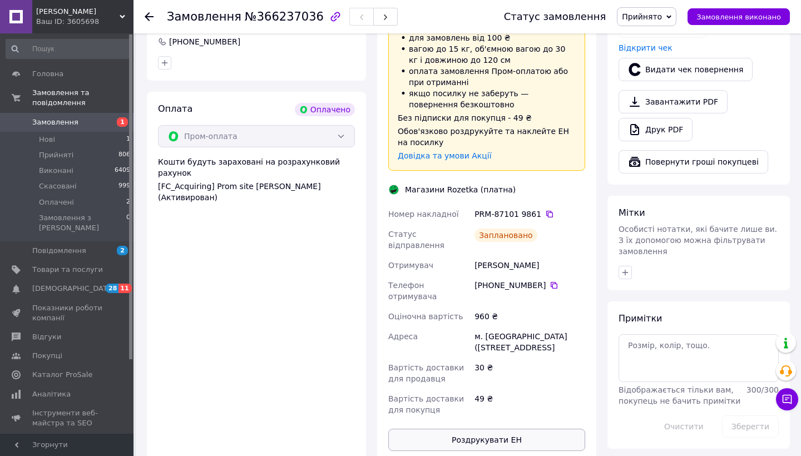
click at [493, 429] on button "Роздрукувати ЕН" at bounding box center [486, 440] width 197 height 22
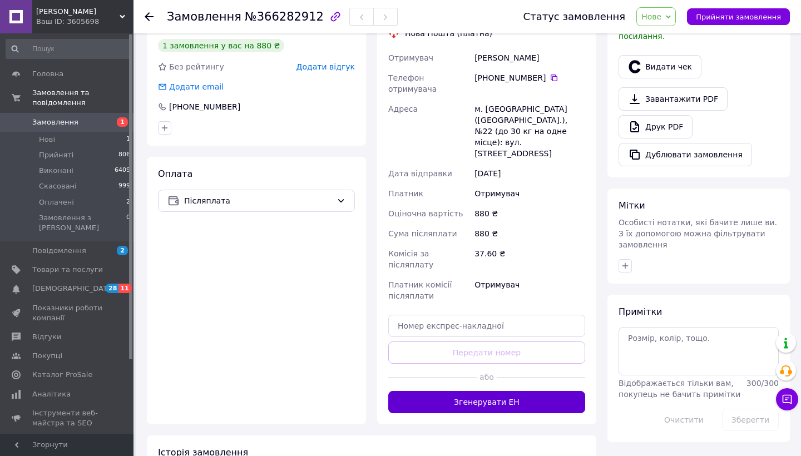
scroll to position [294, 0]
click at [466, 392] on button "Згенерувати ЕН" at bounding box center [486, 403] width 197 height 22
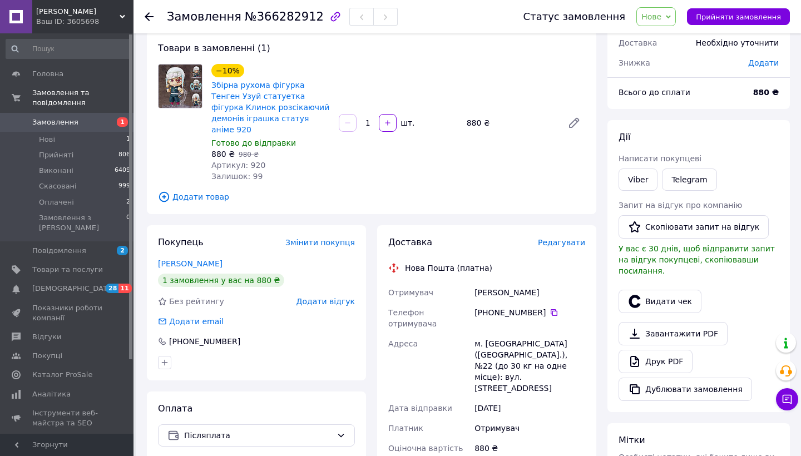
scroll to position [55, 0]
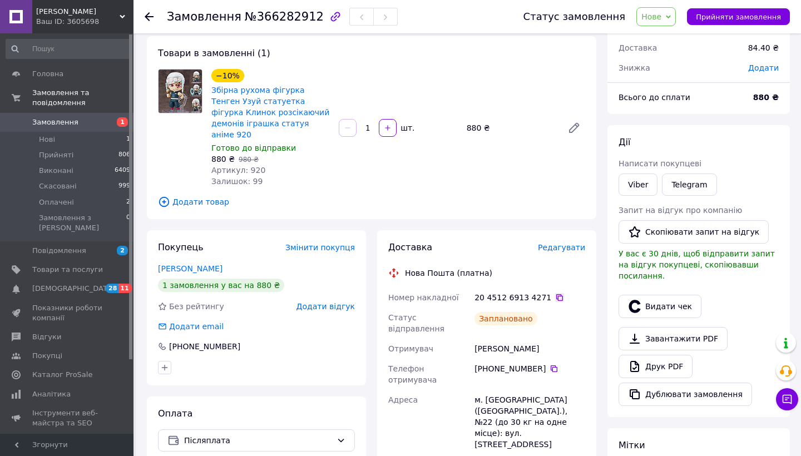
click at [555, 293] on icon at bounding box center [559, 297] width 9 height 9
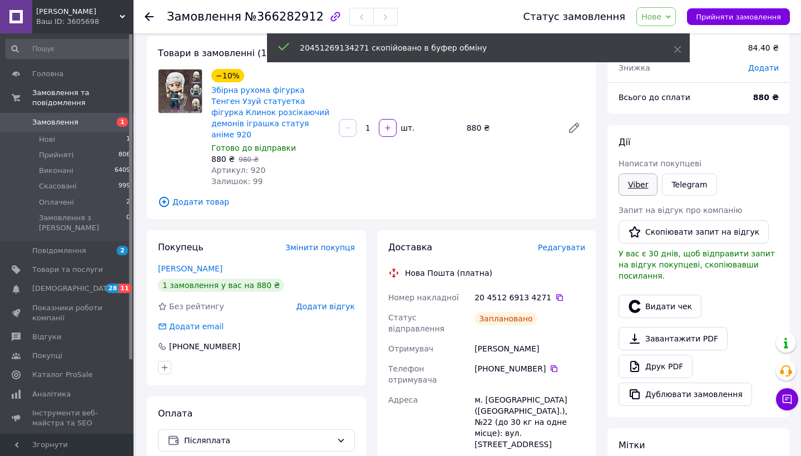
click at [649, 182] on link "Viber" at bounding box center [638, 185] width 39 height 22
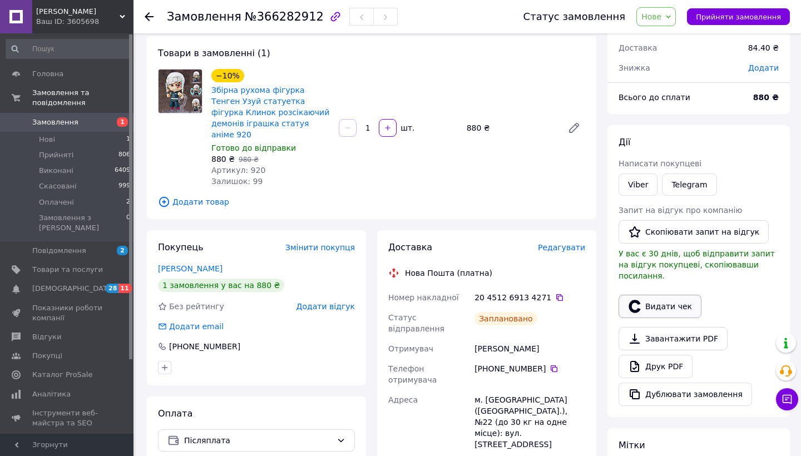
click at [685, 297] on button "Видати чек" at bounding box center [660, 306] width 83 height 23
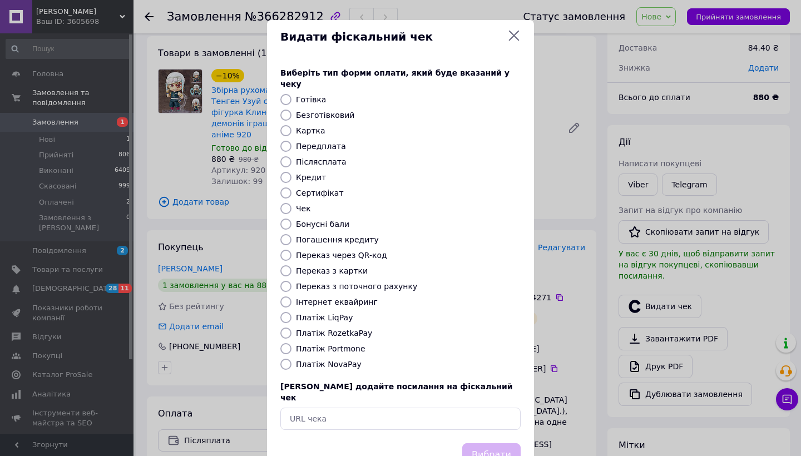
click at [286, 359] on input "Платіж NovaPay" at bounding box center [285, 364] width 11 height 11
radio input "true"
click at [492, 443] on button "Вибрати" at bounding box center [491, 455] width 58 height 24
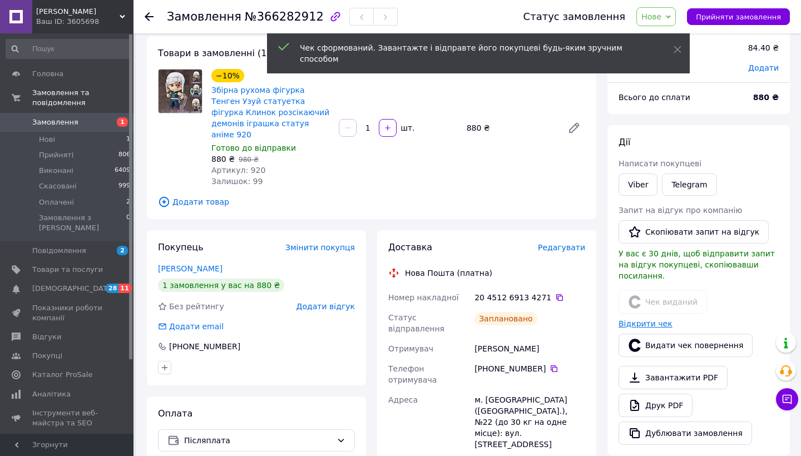
click at [652, 319] on link "Відкрити чек" at bounding box center [646, 323] width 54 height 9
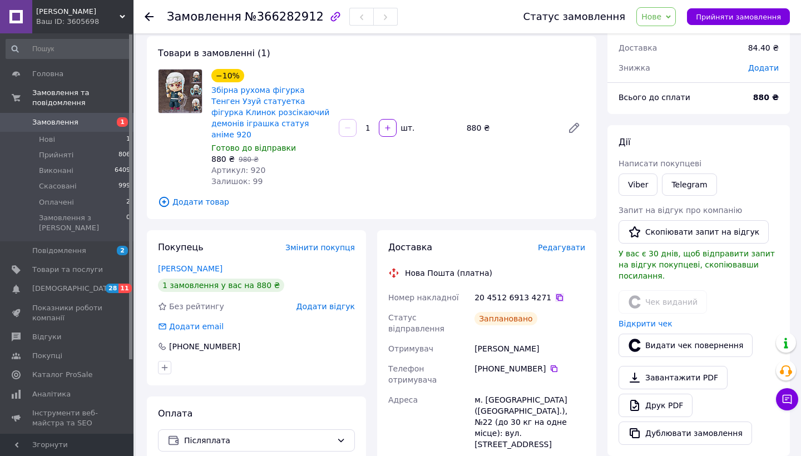
click at [556, 294] on icon at bounding box center [559, 297] width 7 height 7
click at [555, 365] on icon at bounding box center [554, 368] width 7 height 7
click at [669, 14] on span "Нове" at bounding box center [655, 16] width 39 height 19
click at [659, 37] on li "Прийнято" at bounding box center [662, 39] width 51 height 17
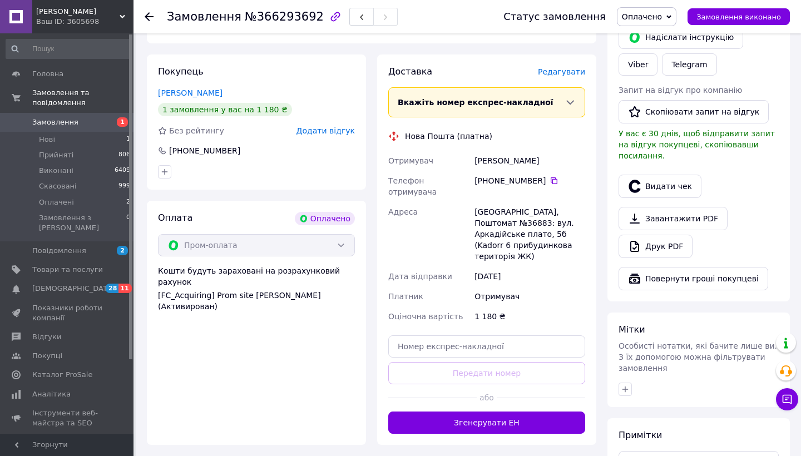
scroll to position [319, 0]
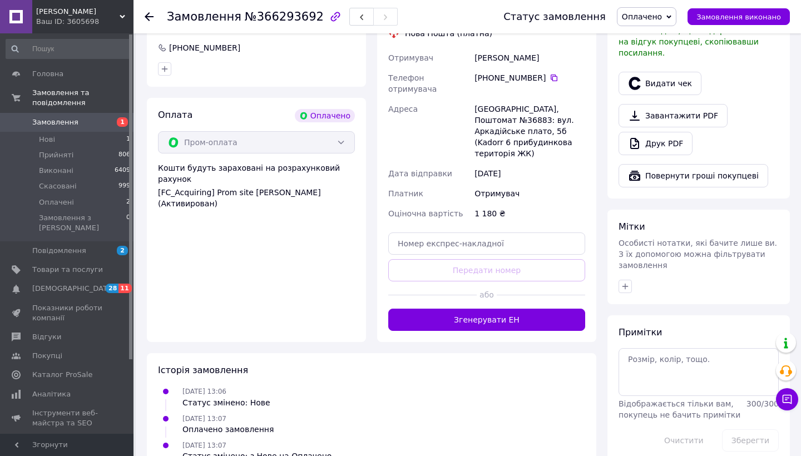
click at [502, 309] on button "Згенерувати ЕН" at bounding box center [486, 320] width 197 height 22
click at [663, 80] on button "Видати чек" at bounding box center [660, 83] width 83 height 23
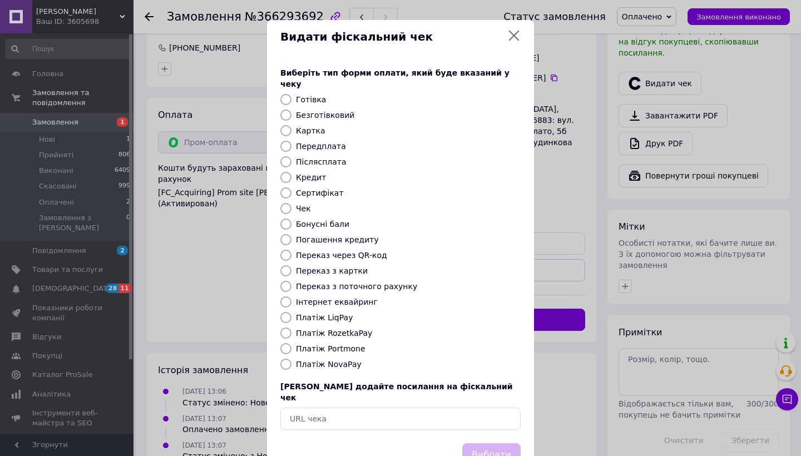
click at [285, 328] on input "Платіж RozetkaPay" at bounding box center [285, 333] width 11 height 11
radio input "true"
click at [496, 443] on button "Вибрати" at bounding box center [491, 455] width 58 height 24
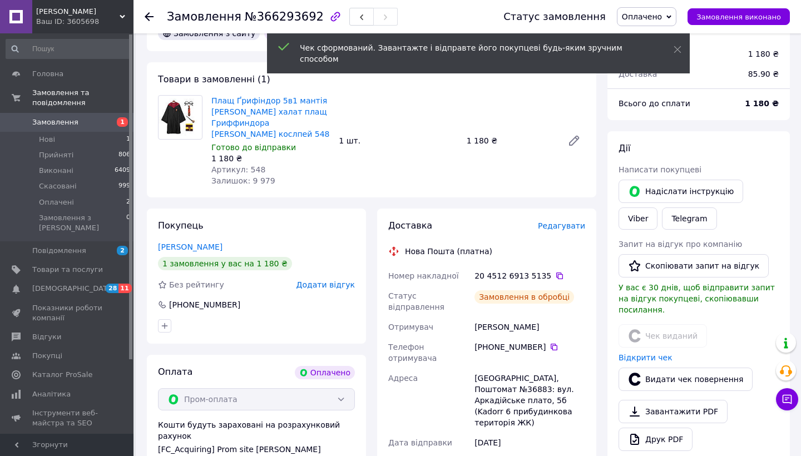
scroll to position [42, 0]
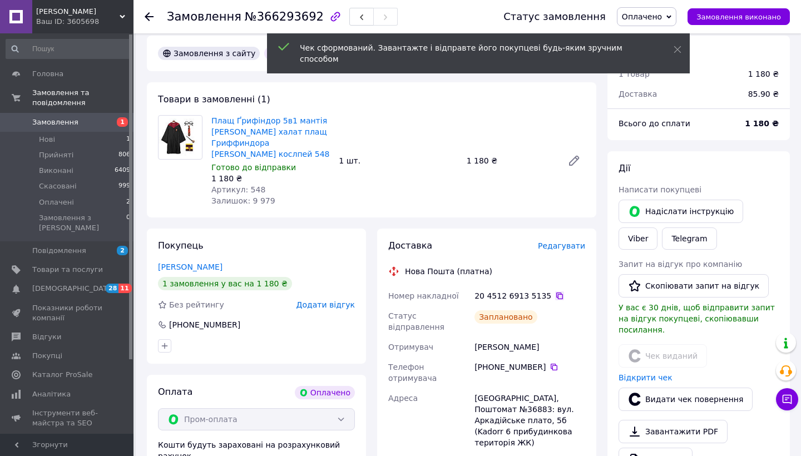
click at [556, 293] on icon at bounding box center [559, 296] width 7 height 7
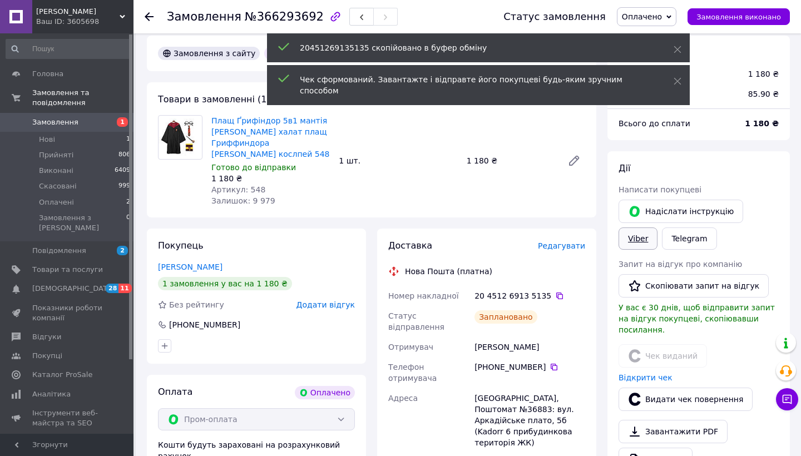
click at [624, 234] on link "Viber" at bounding box center [638, 239] width 39 height 22
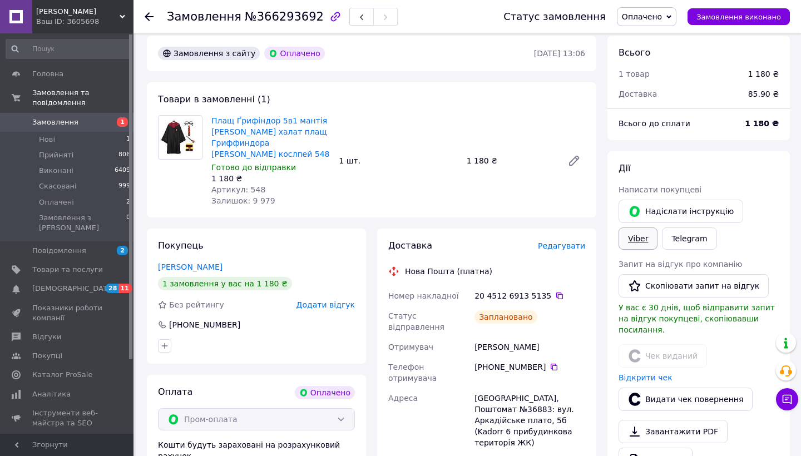
click at [646, 373] on link "Відкрити чек" at bounding box center [646, 377] width 54 height 9
click at [556, 293] on icon at bounding box center [559, 296] width 7 height 7
click at [556, 363] on icon at bounding box center [554, 367] width 9 height 9
click at [654, 19] on span "Оплачено" at bounding box center [642, 16] width 40 height 9
click at [653, 41] on li "Прийнято" at bounding box center [646, 39] width 58 height 17
